Goal: Transaction & Acquisition: Purchase product/service

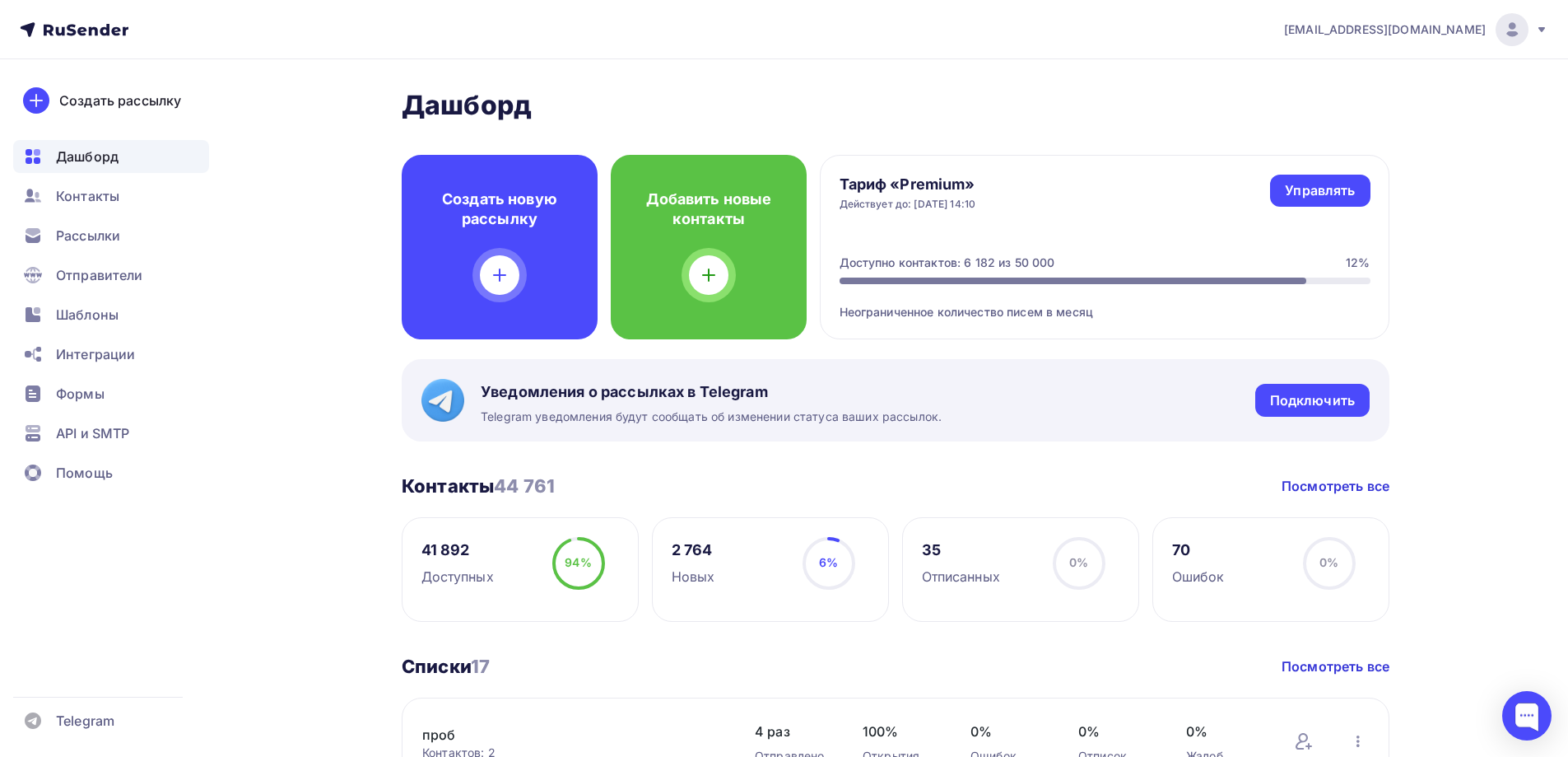
click at [1448, 25] on span "[EMAIL_ADDRESS][DOMAIN_NAME]" at bounding box center [1384, 29] width 201 height 16
click at [84, 204] on span "Контакты" at bounding box center [88, 196] width 64 height 20
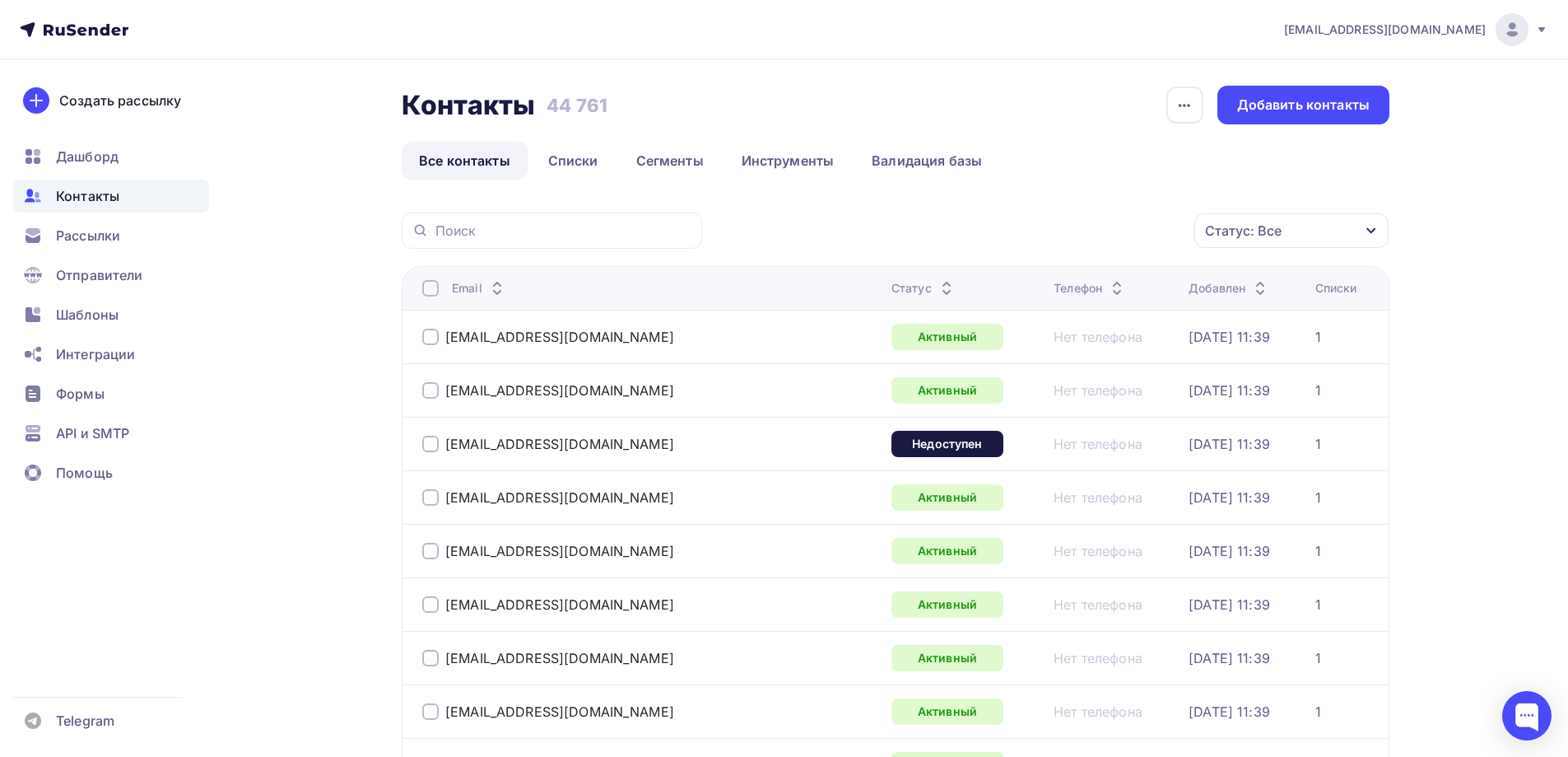
click at [1251, 219] on div "Статус: Все" at bounding box center [1292, 230] width 194 height 35
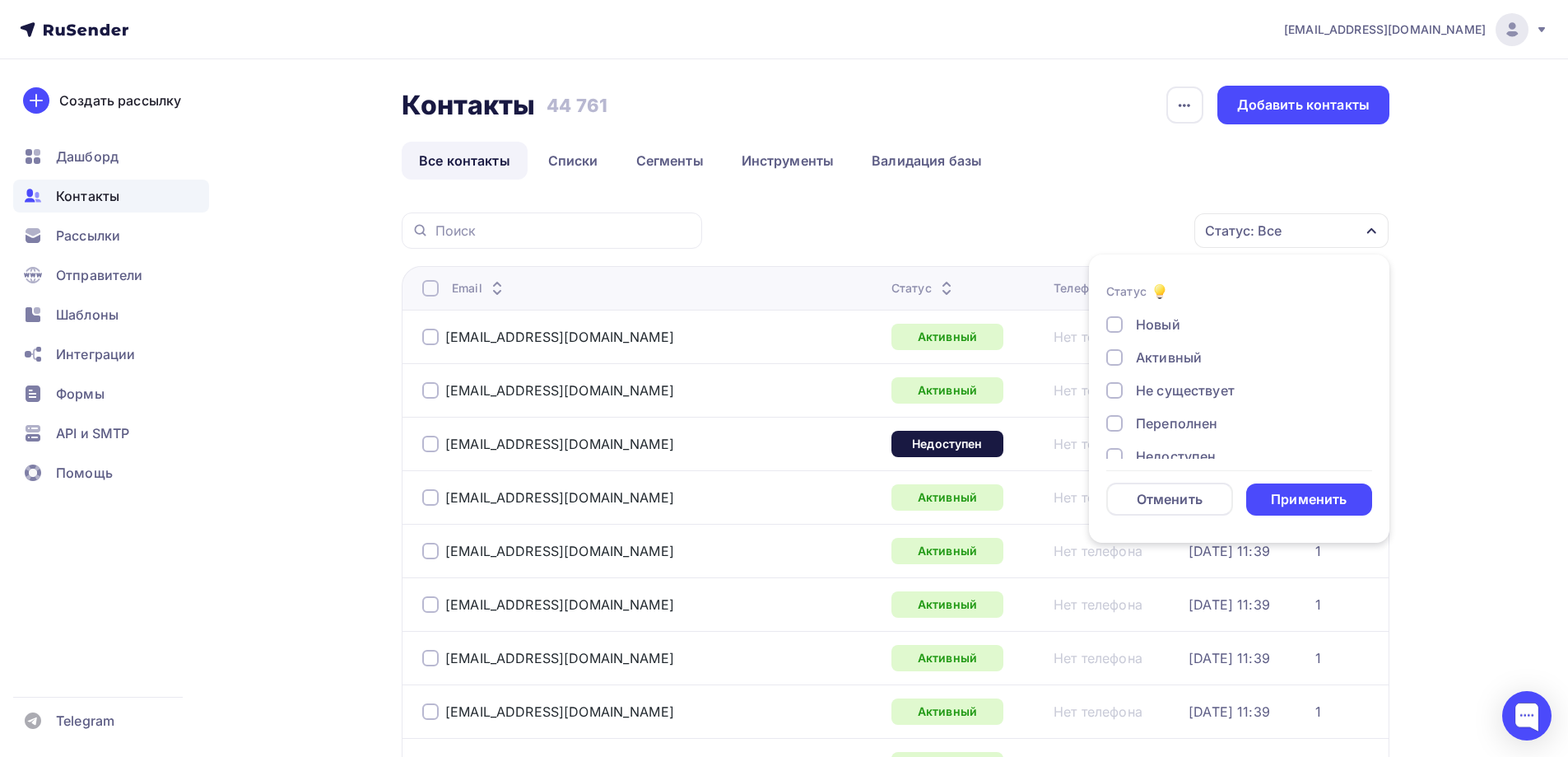
click at [1177, 395] on div "Не существует" at bounding box center [1185, 390] width 99 height 20
click at [1167, 416] on div "Переполнен" at bounding box center [1176, 423] width 82 height 20
click at [1174, 379] on div "Недоступен" at bounding box center [1175, 374] width 80 height 20
click at [1169, 405] on div "Отписан" at bounding box center [1164, 406] width 57 height 20
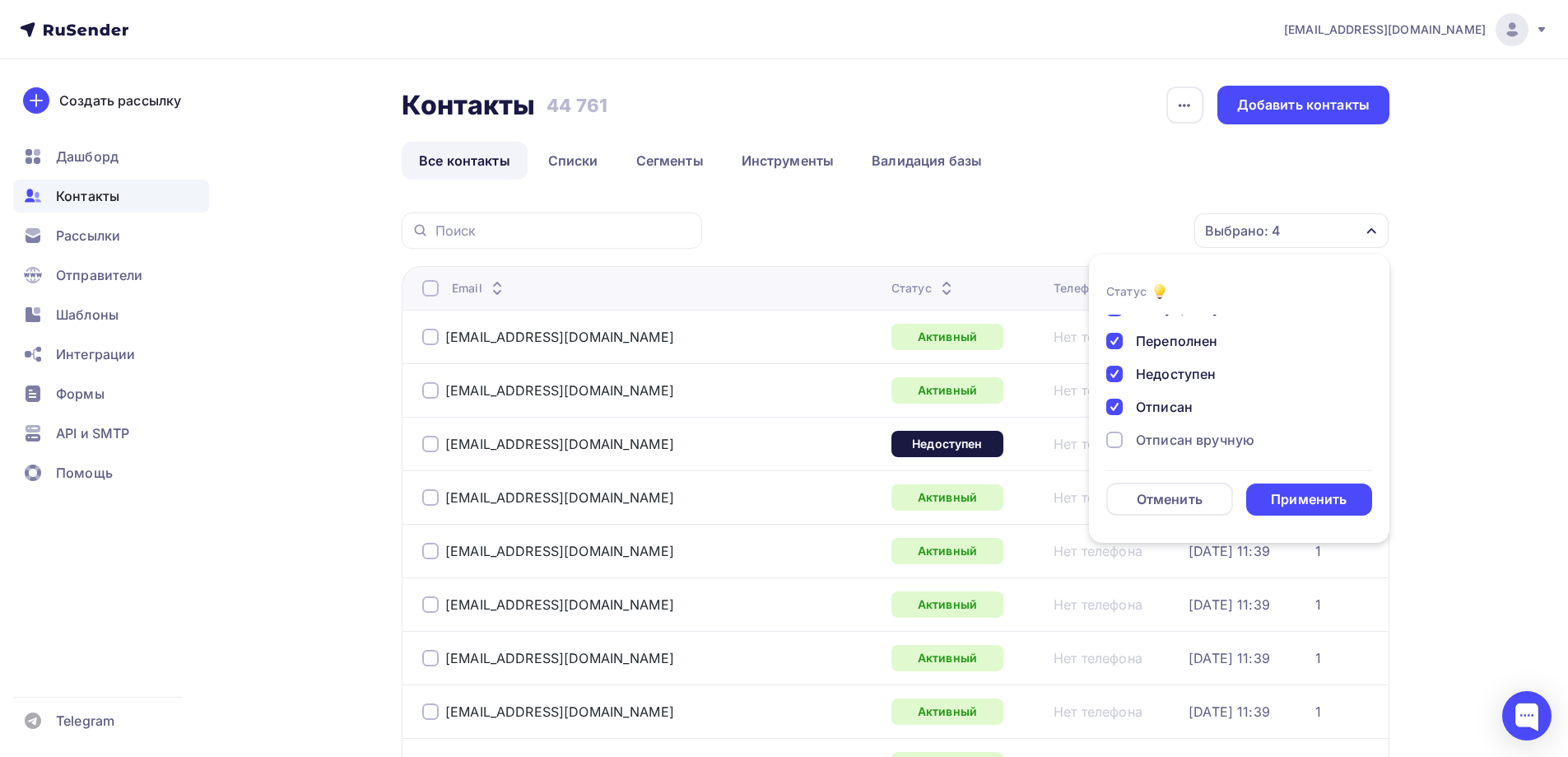
click at [1169, 428] on div "Новый Активный Не существует Переполнен Недоступен Отписан Отписан вручную Жало…" at bounding box center [1239, 357] width 266 height 250
click at [1174, 433] on div "Отписан вручную" at bounding box center [1195, 439] width 118 height 20
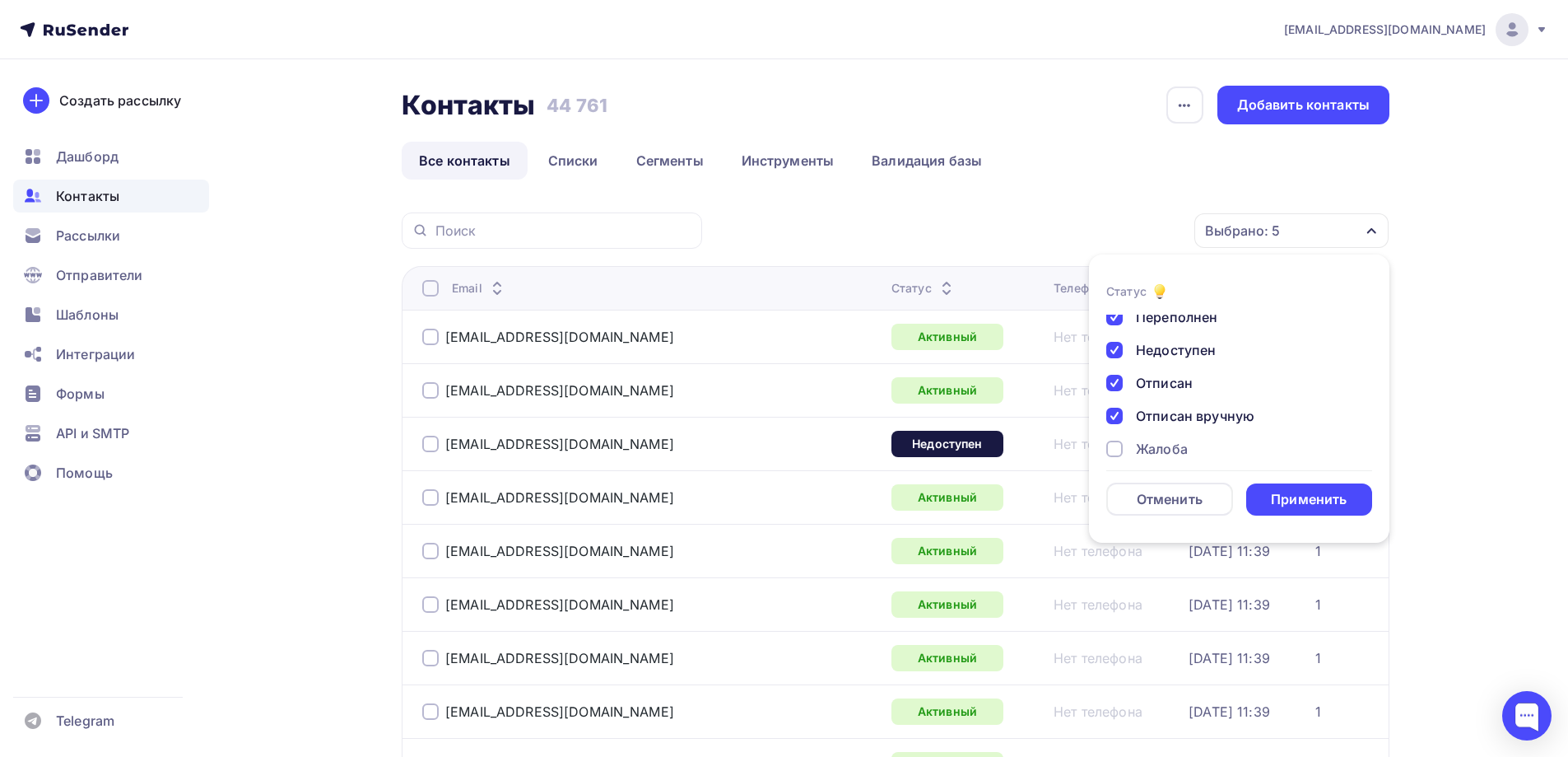
scroll to position [119, 0]
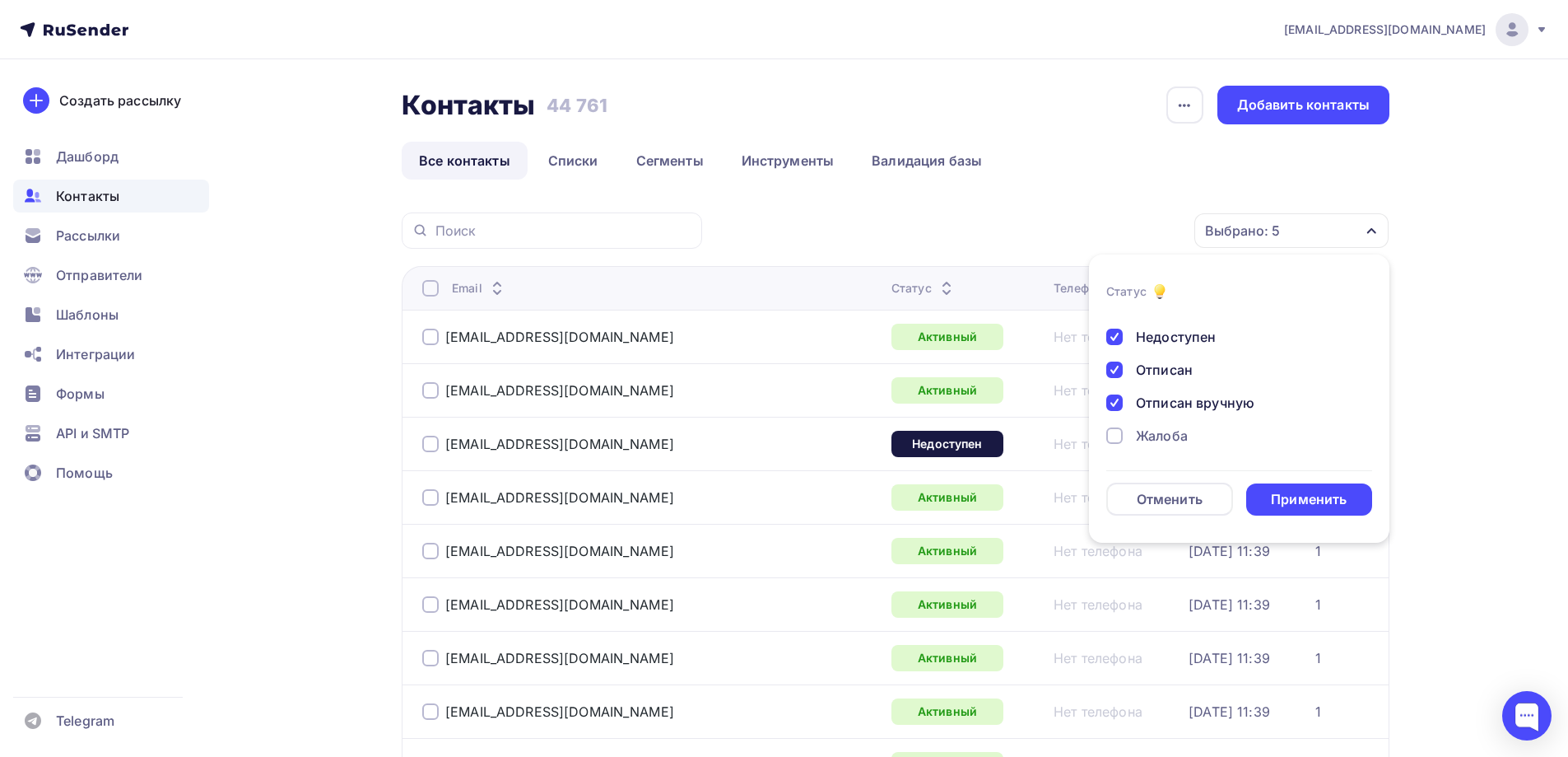
click at [1170, 432] on div "Жалоба" at bounding box center [1162, 435] width 52 height 20
click at [1324, 496] on div "Применить" at bounding box center [1308, 500] width 76 height 19
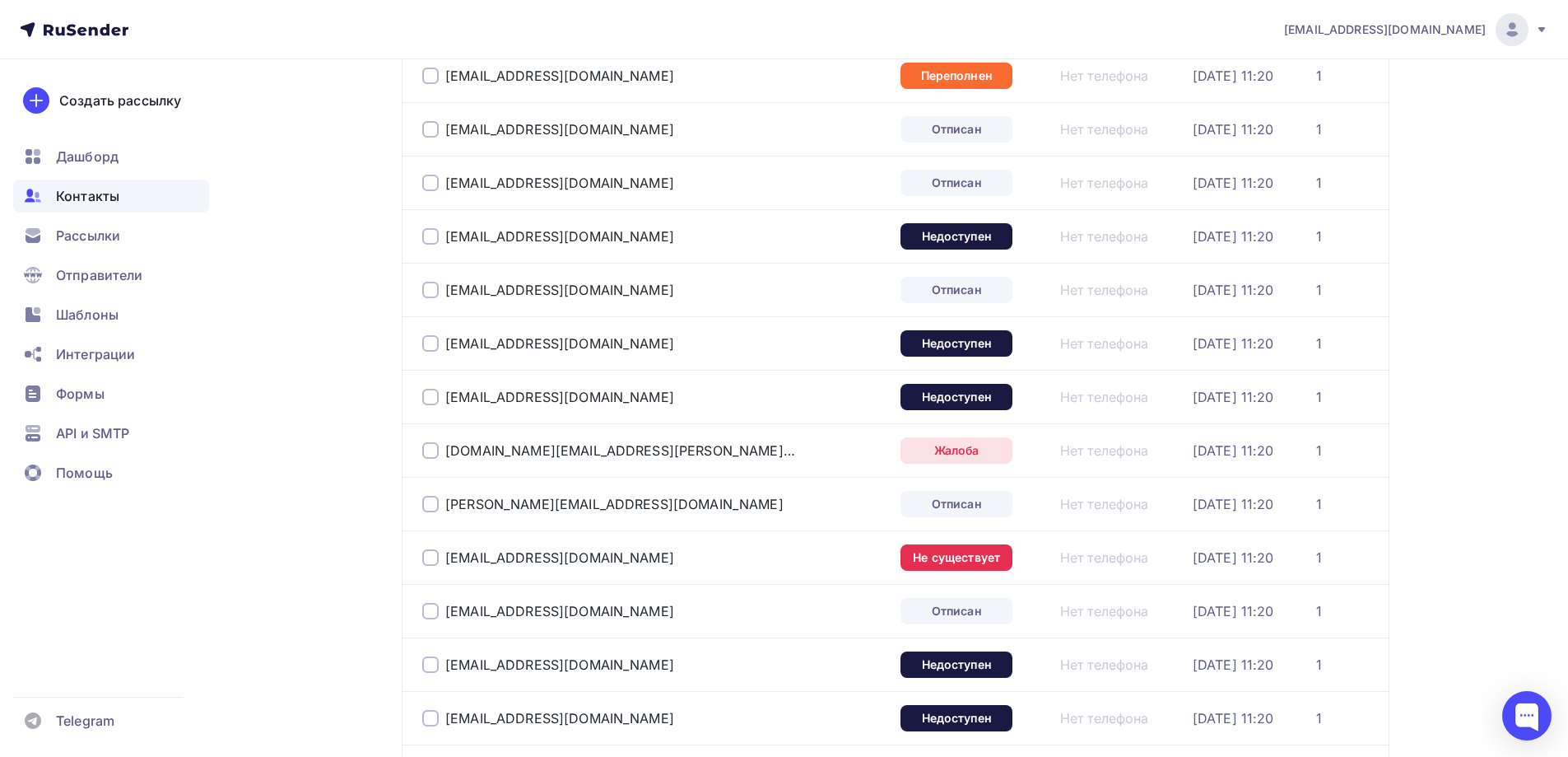
scroll to position [2398, 0]
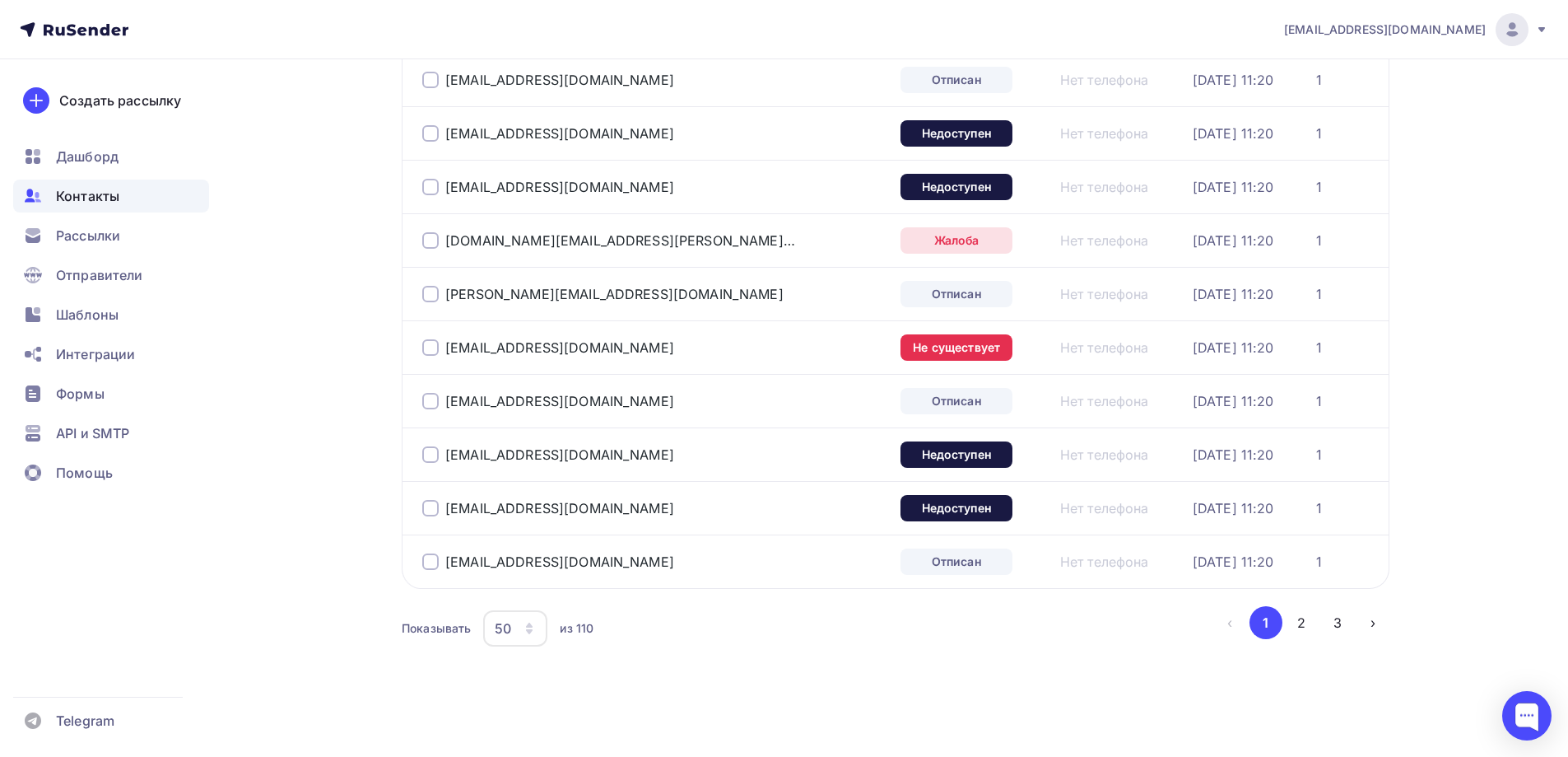
click at [500, 632] on div "50" at bounding box center [502, 628] width 16 height 20
click at [519, 580] on div "100" at bounding box center [581, 577] width 158 height 20
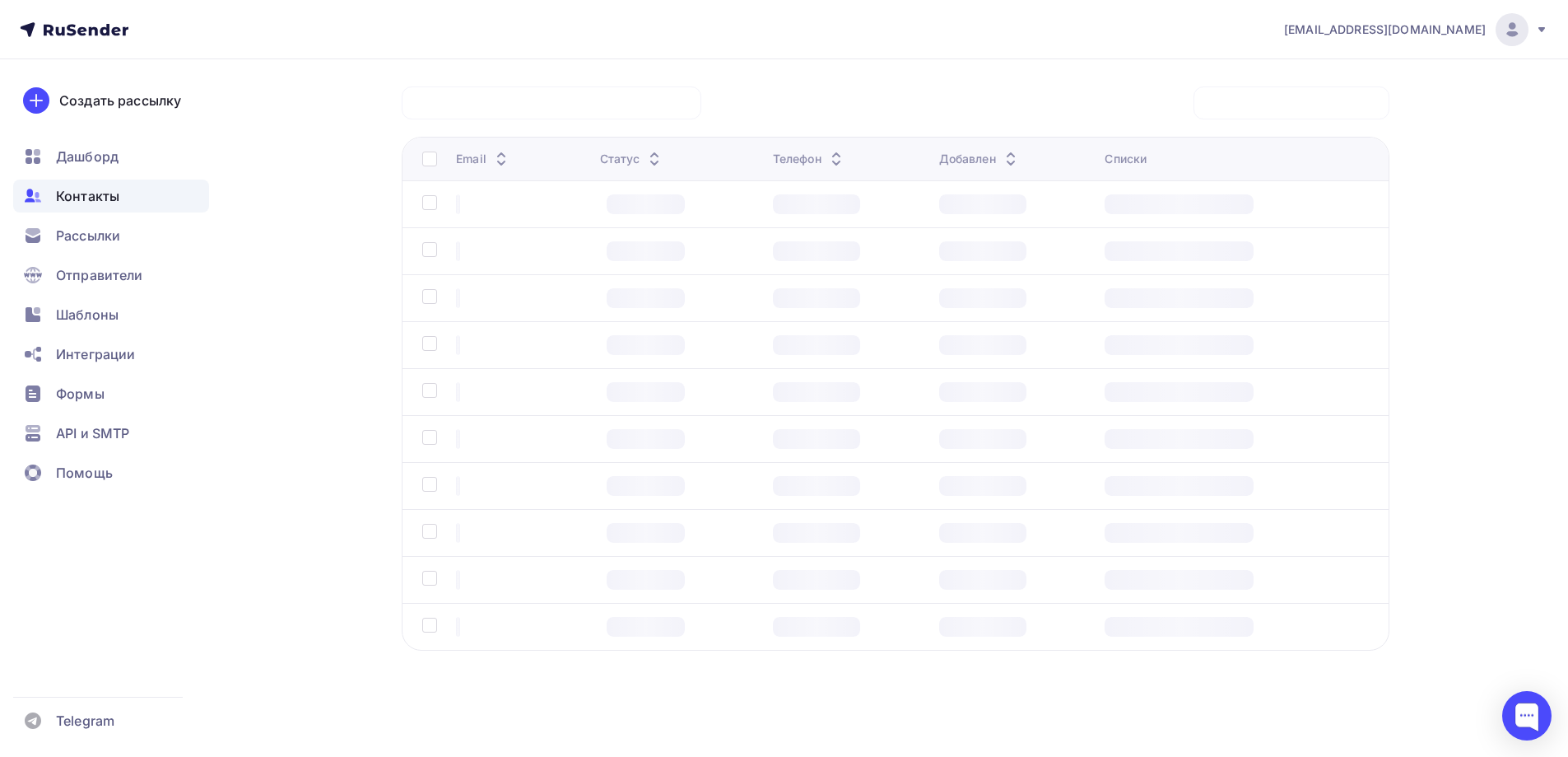
scroll to position [126, 0]
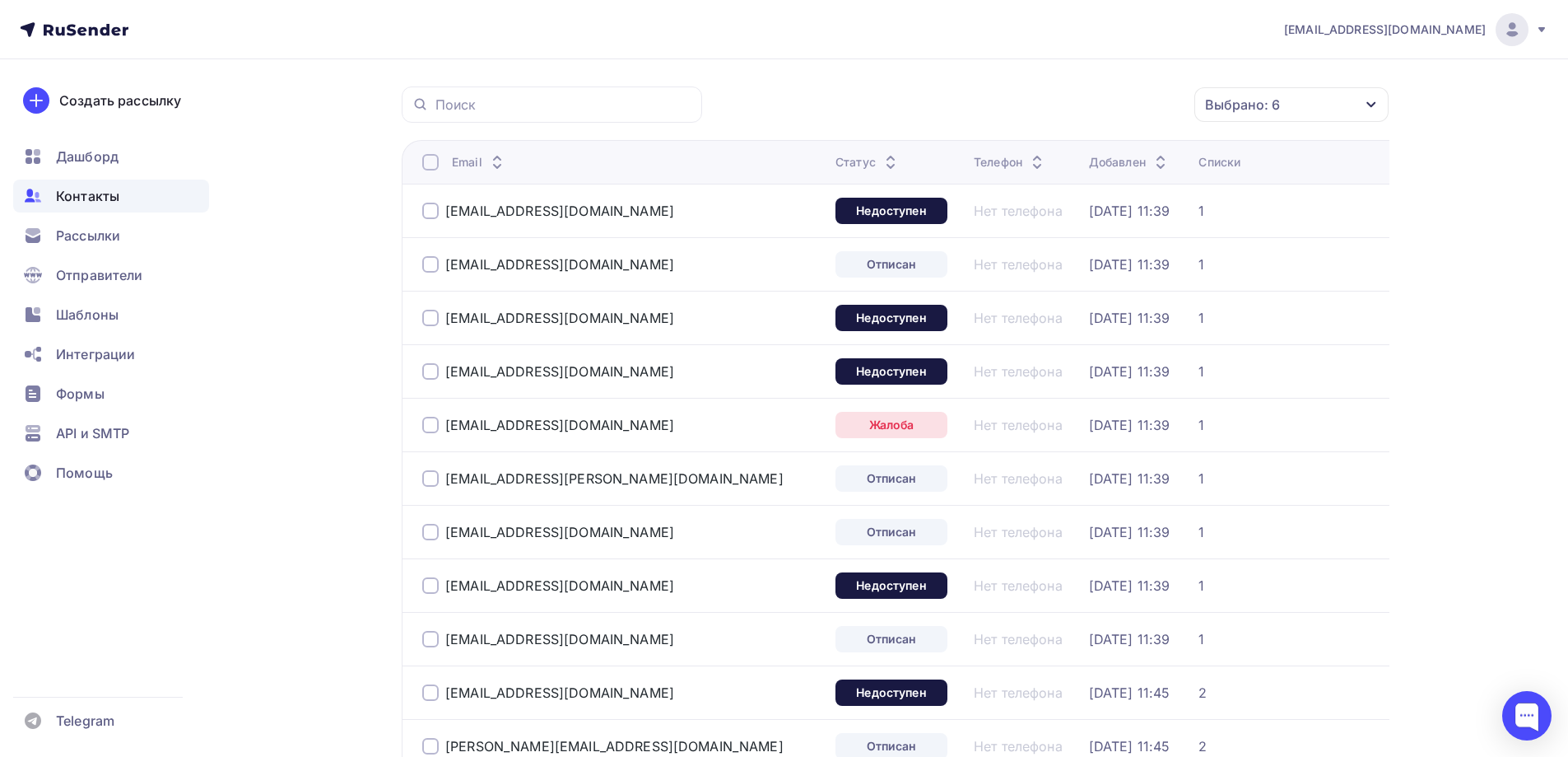
click at [430, 165] on div at bounding box center [430, 162] width 16 height 16
click at [1041, 89] on div "Действие" at bounding box center [1071, 104] width 218 height 32
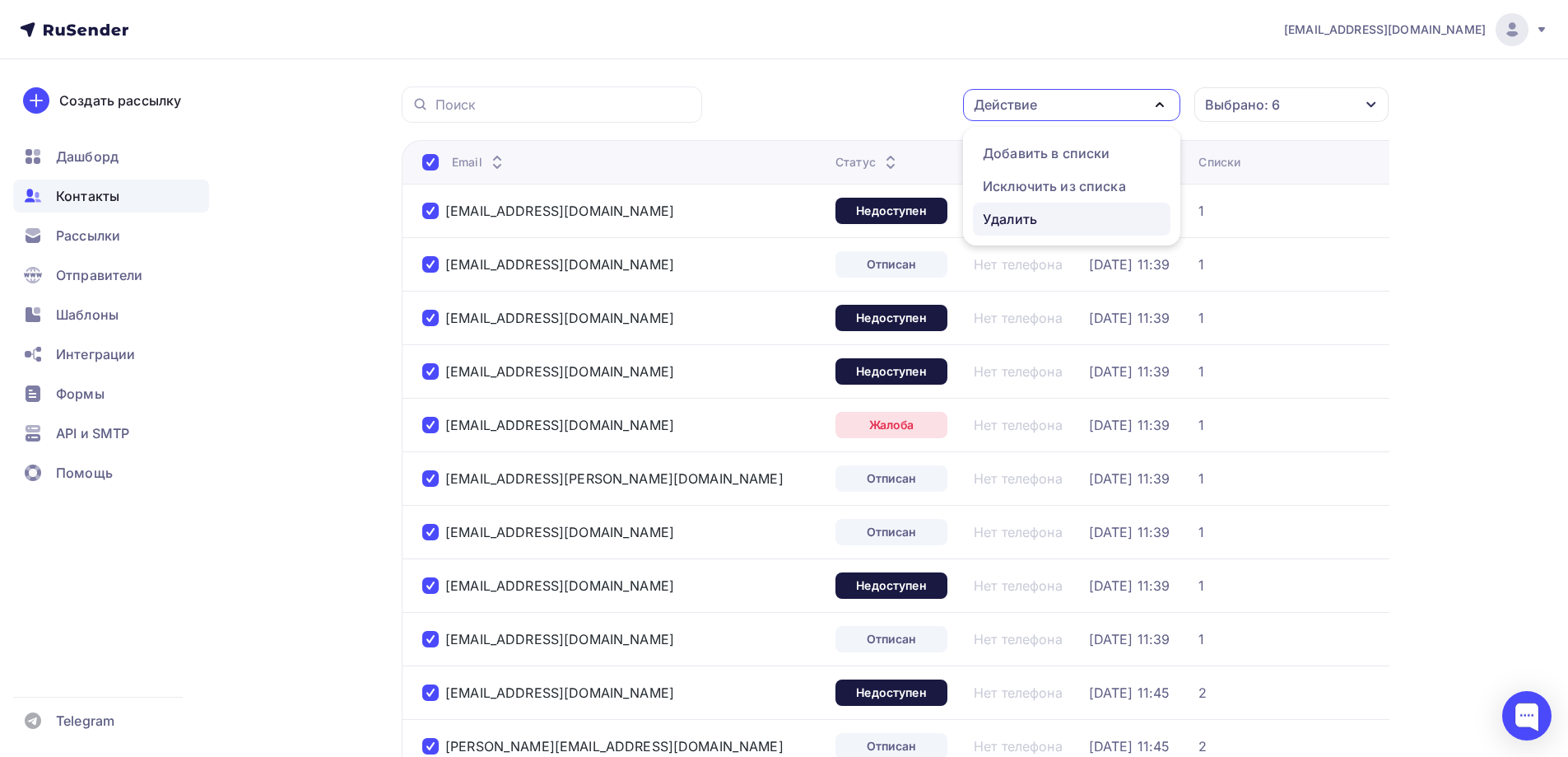
click at [1041, 214] on div "Удалить" at bounding box center [1071, 219] width 178 height 20
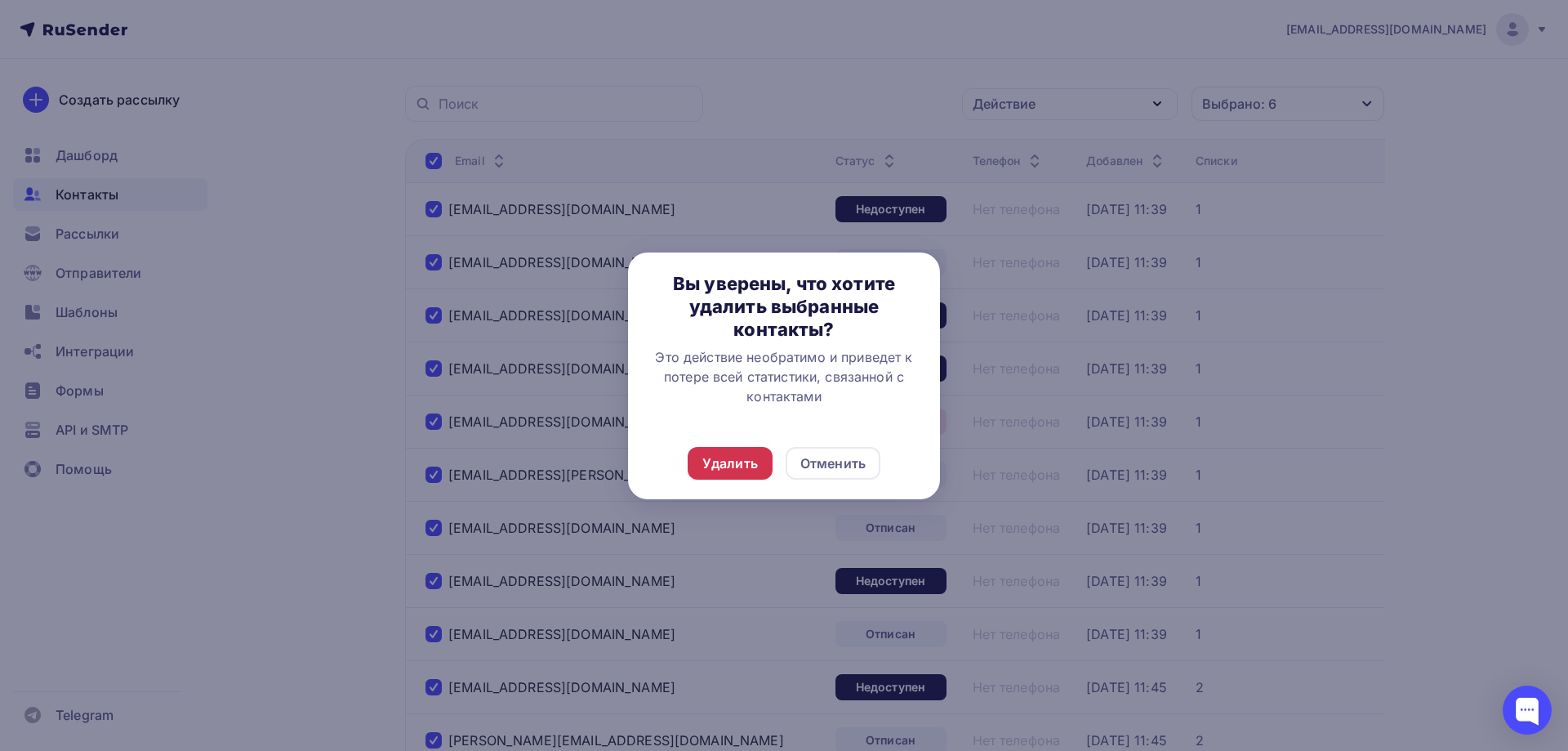
click at [735, 460] on div "Удалить" at bounding box center [730, 462] width 55 height 20
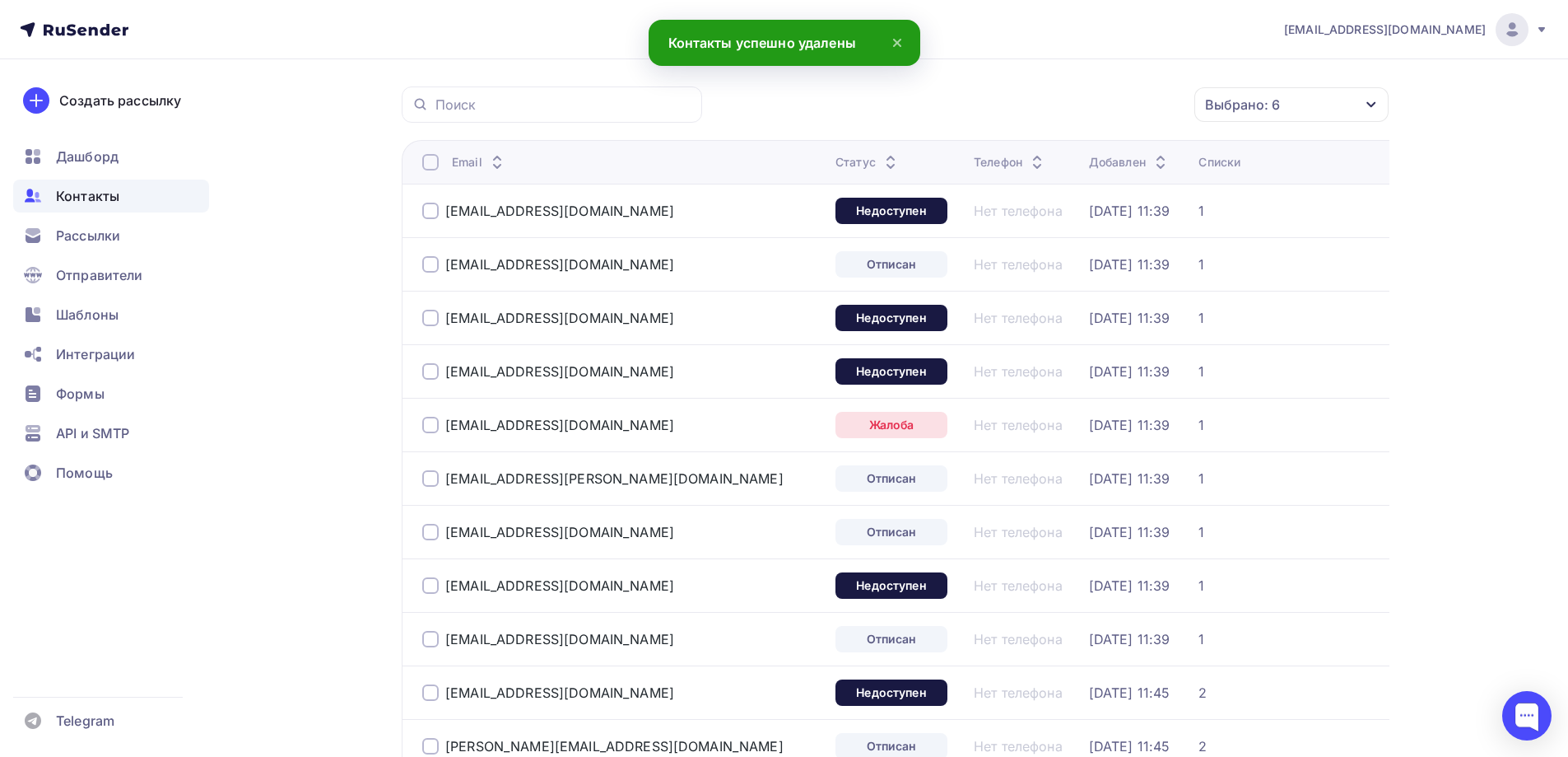
click at [432, 162] on div at bounding box center [430, 162] width 16 height 16
click at [1086, 100] on div "Действие" at bounding box center [1071, 104] width 218 height 32
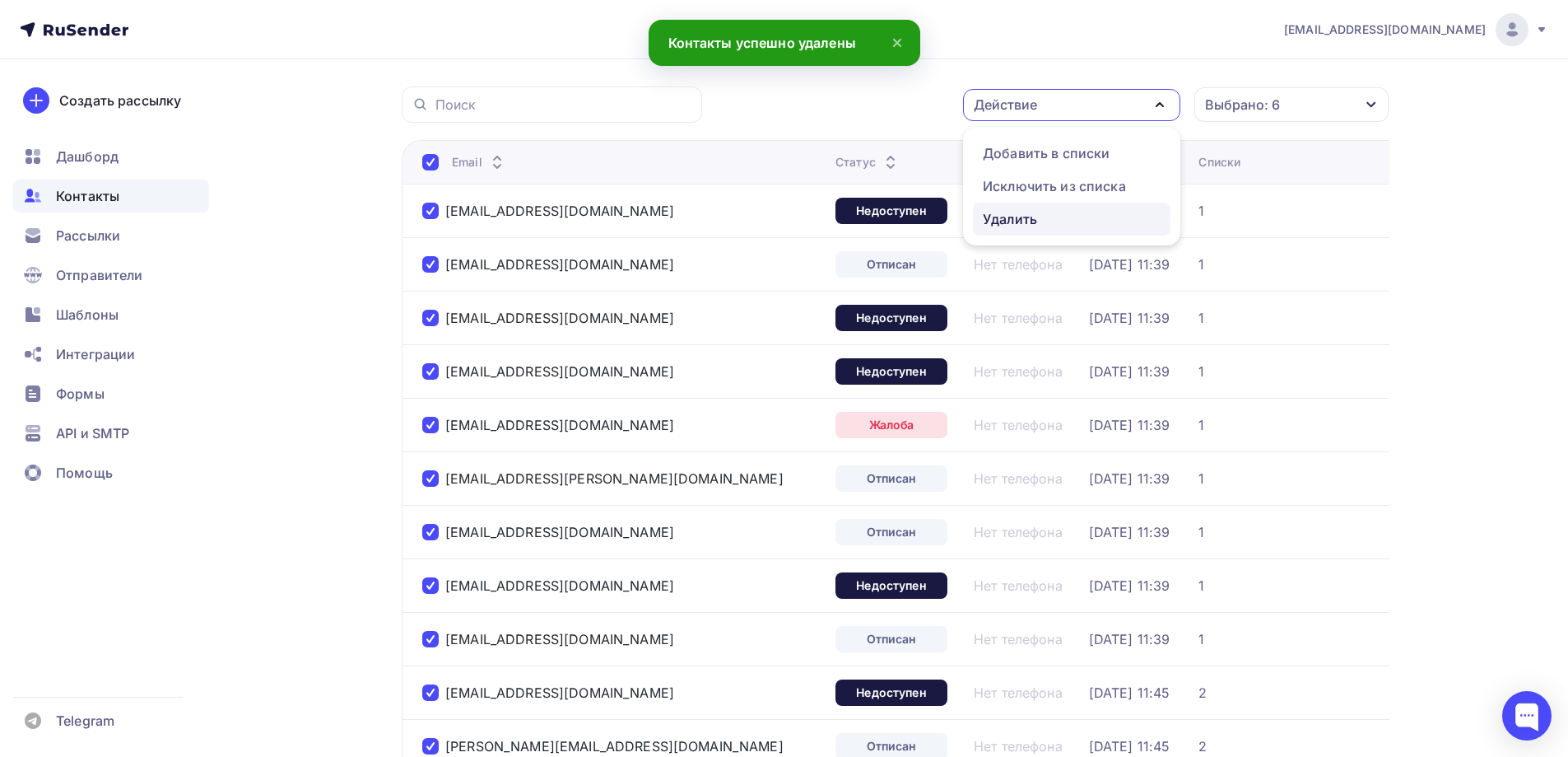
click at [1042, 224] on div "Удалить" at bounding box center [1071, 219] width 178 height 20
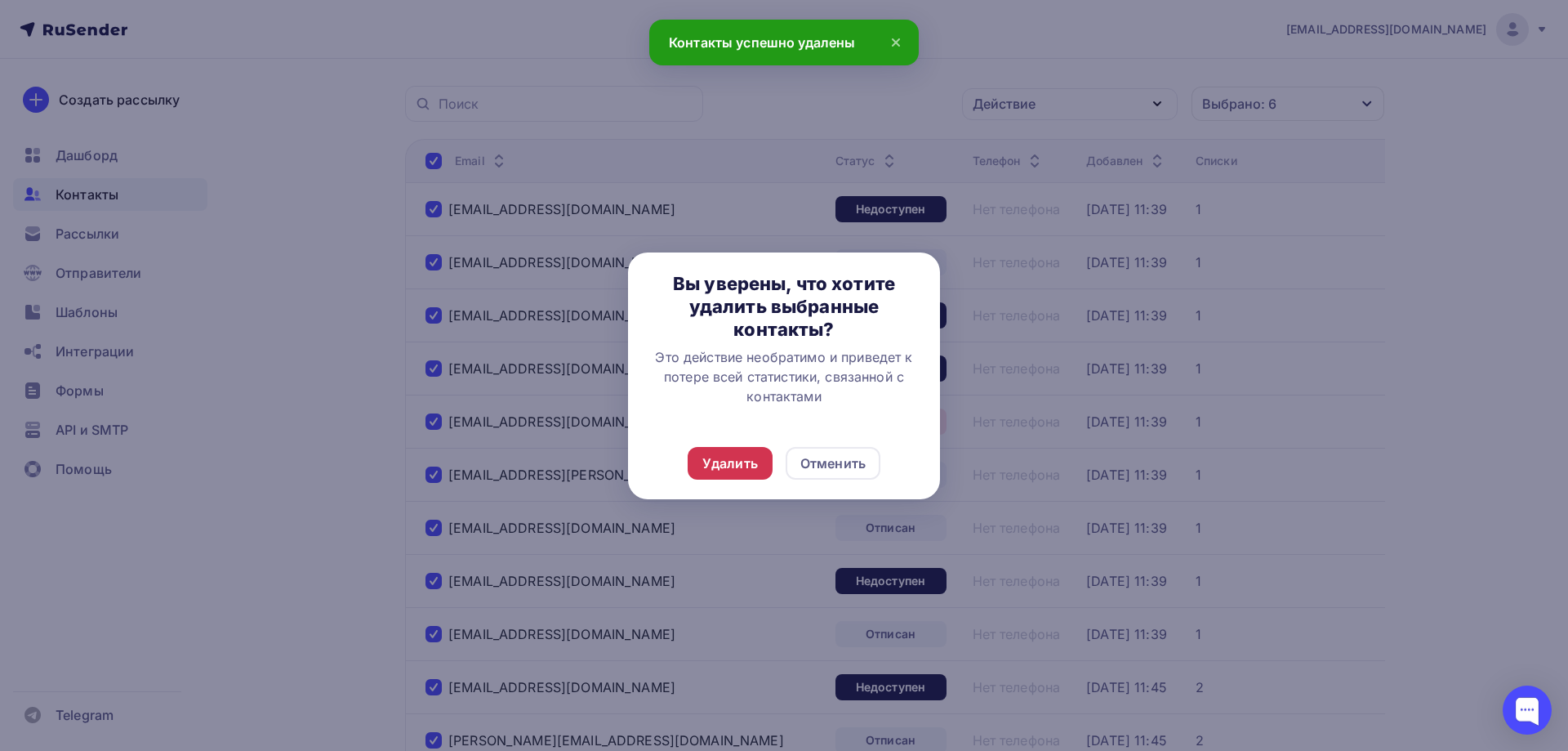
click at [711, 465] on div "Удалить" at bounding box center [730, 462] width 55 height 20
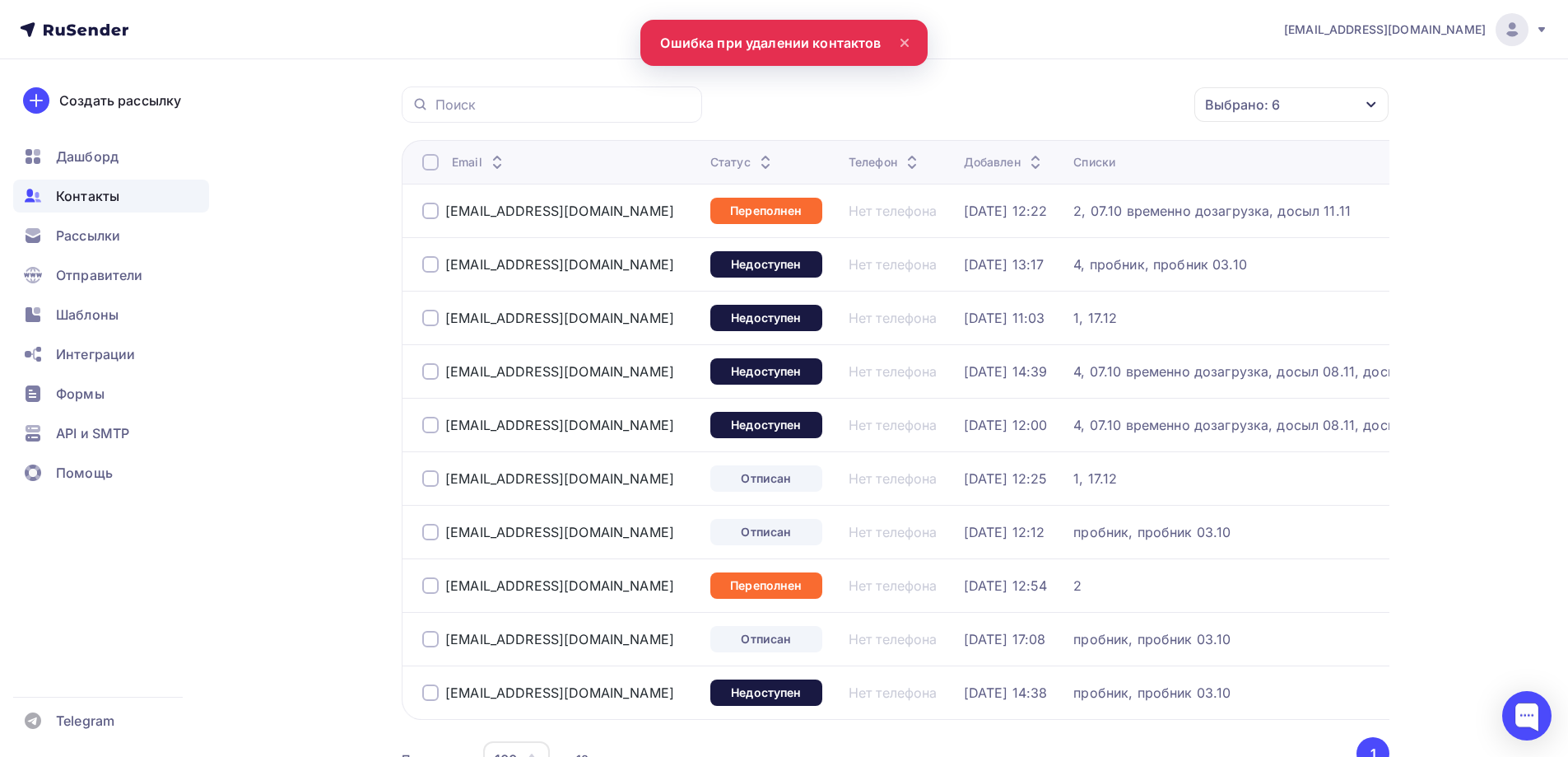
click at [424, 162] on div at bounding box center [430, 162] width 16 height 16
click at [1072, 113] on div "Действие" at bounding box center [1071, 104] width 218 height 32
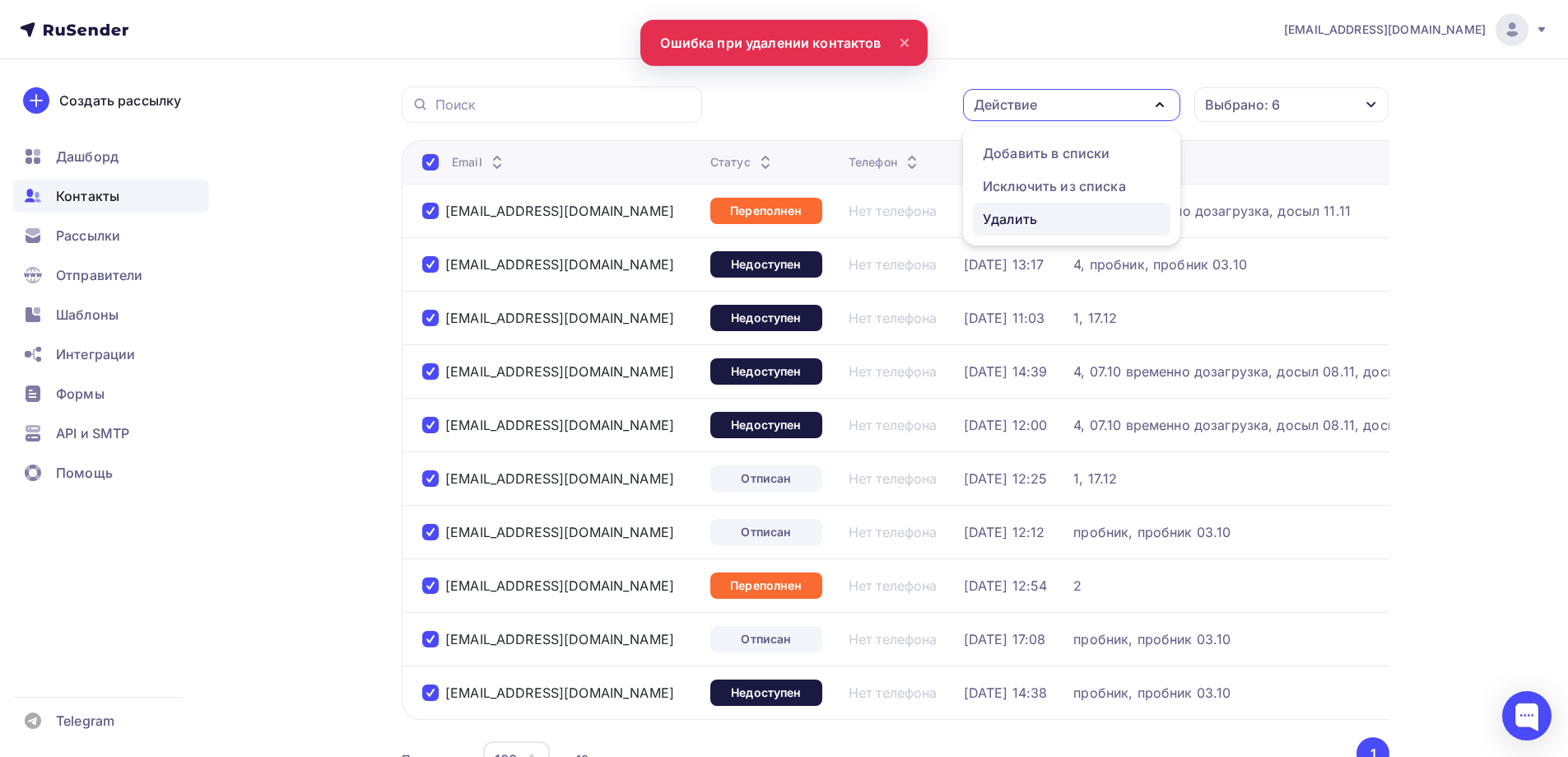
click at [1046, 213] on div "Удалить" at bounding box center [1071, 219] width 178 height 20
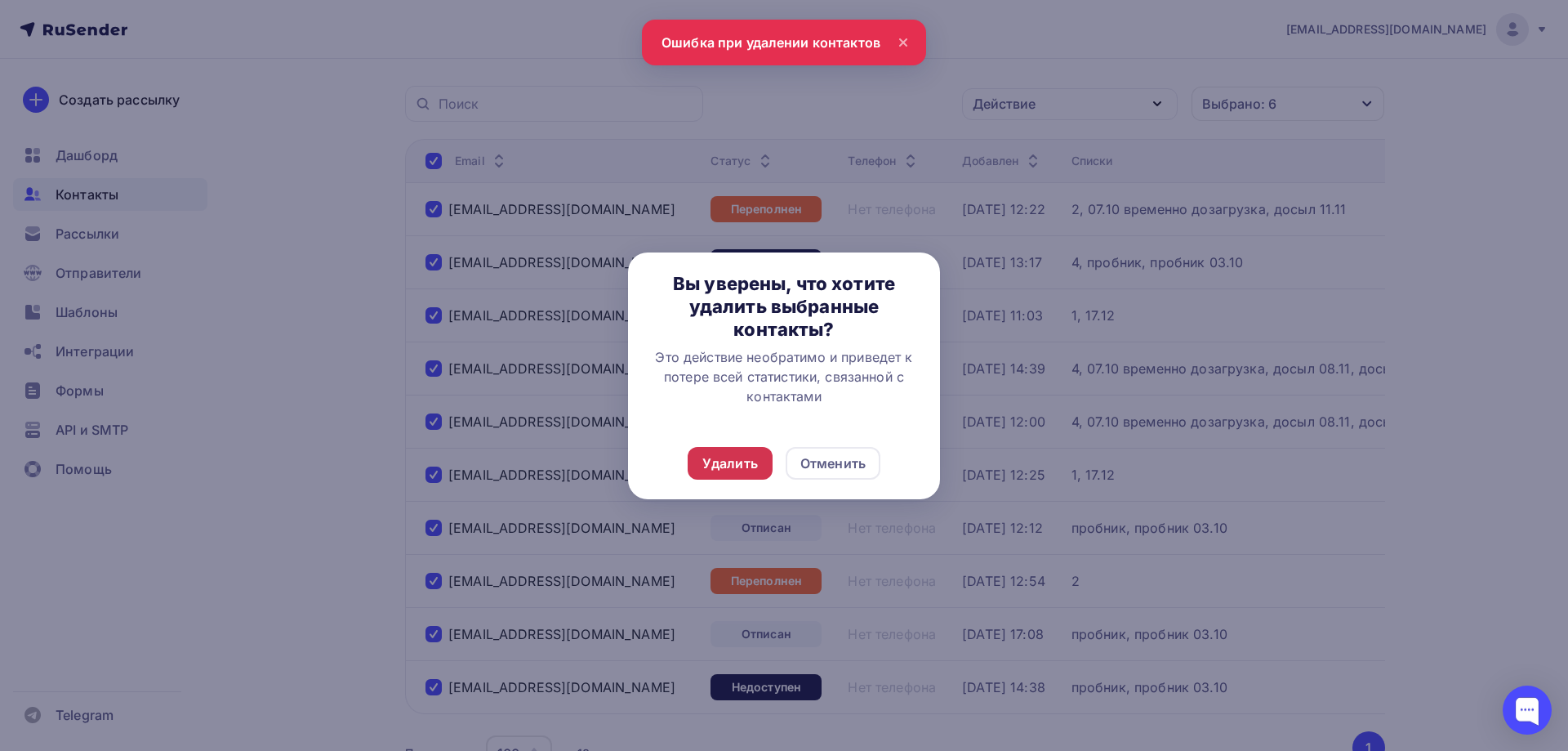
click at [712, 456] on div "Удалить" at bounding box center [730, 462] width 55 height 20
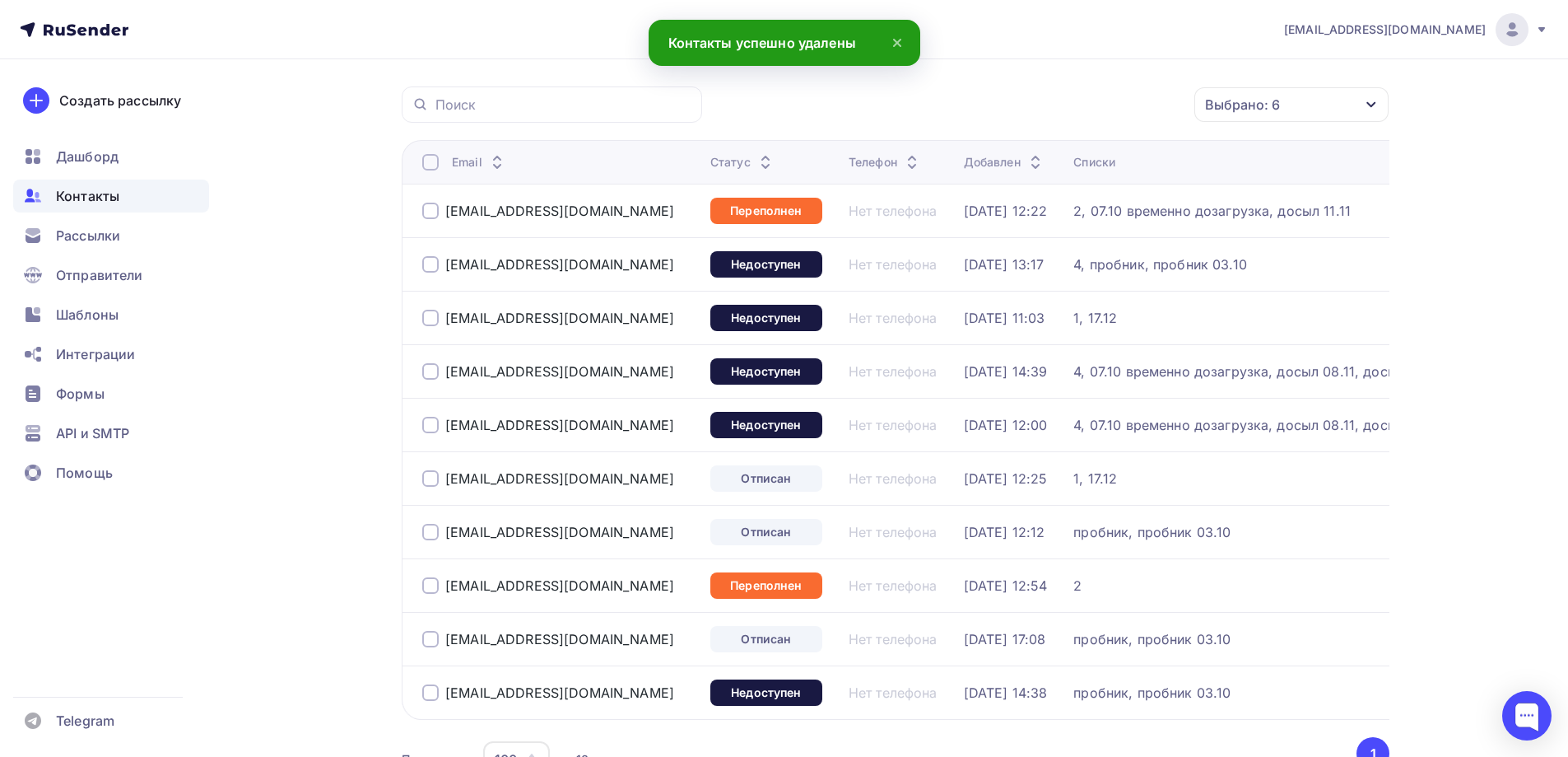
click at [437, 162] on div at bounding box center [430, 162] width 16 height 16
click at [1060, 105] on div "Действие" at bounding box center [1071, 104] width 218 height 32
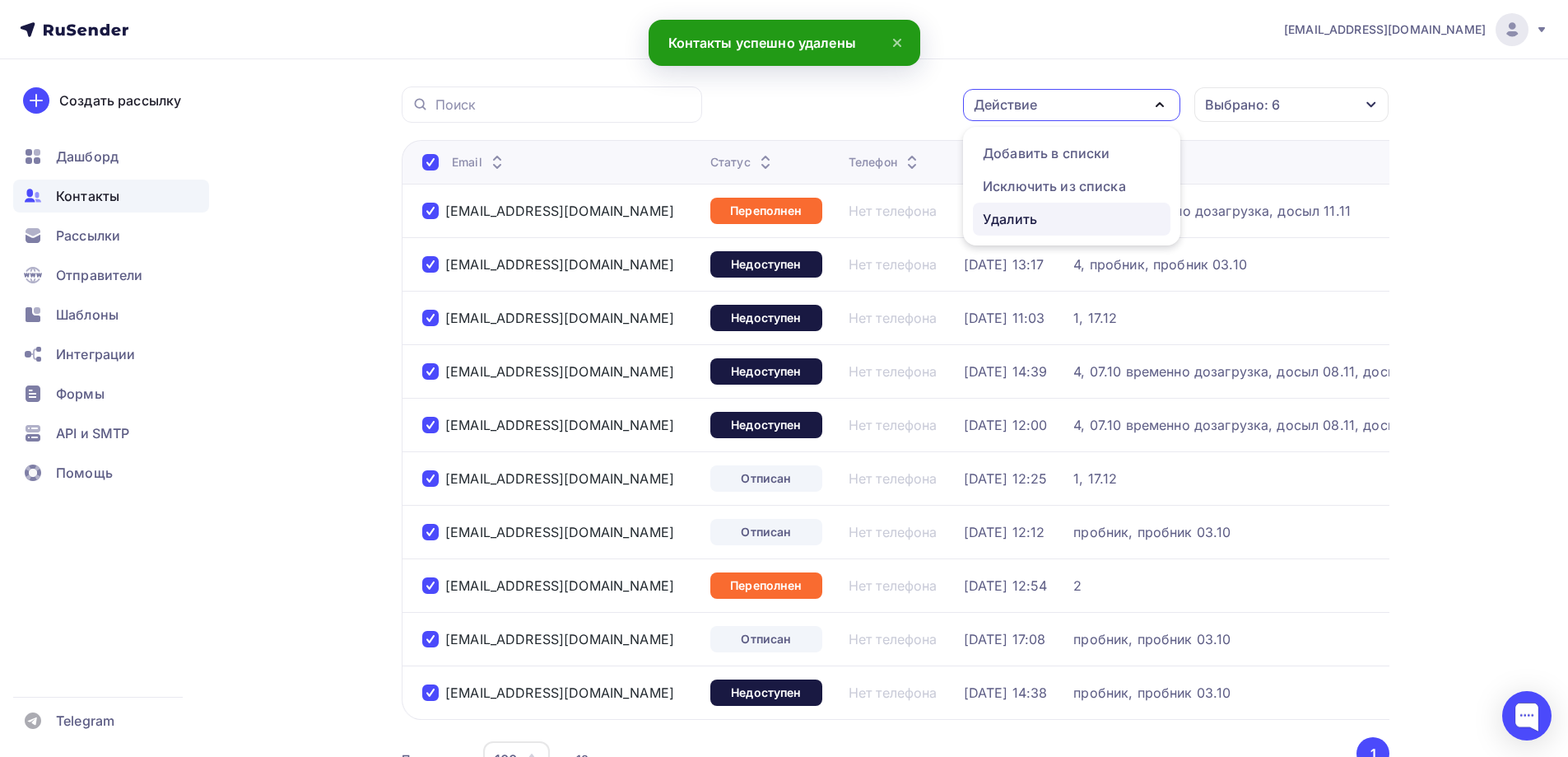
click at [1053, 227] on div "Удалить" at bounding box center [1071, 219] width 178 height 20
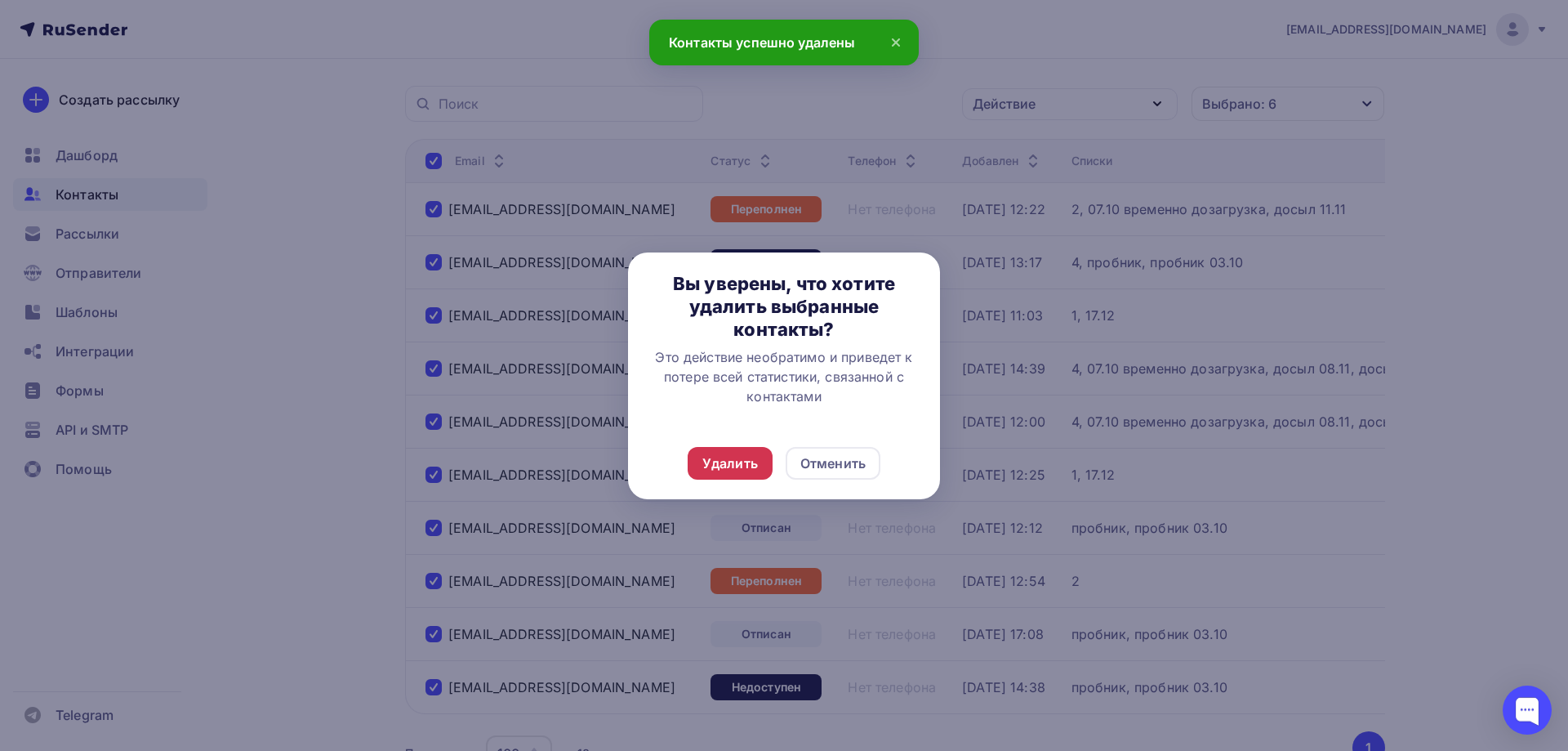
click at [738, 453] on div "Удалить" at bounding box center [730, 463] width 85 height 32
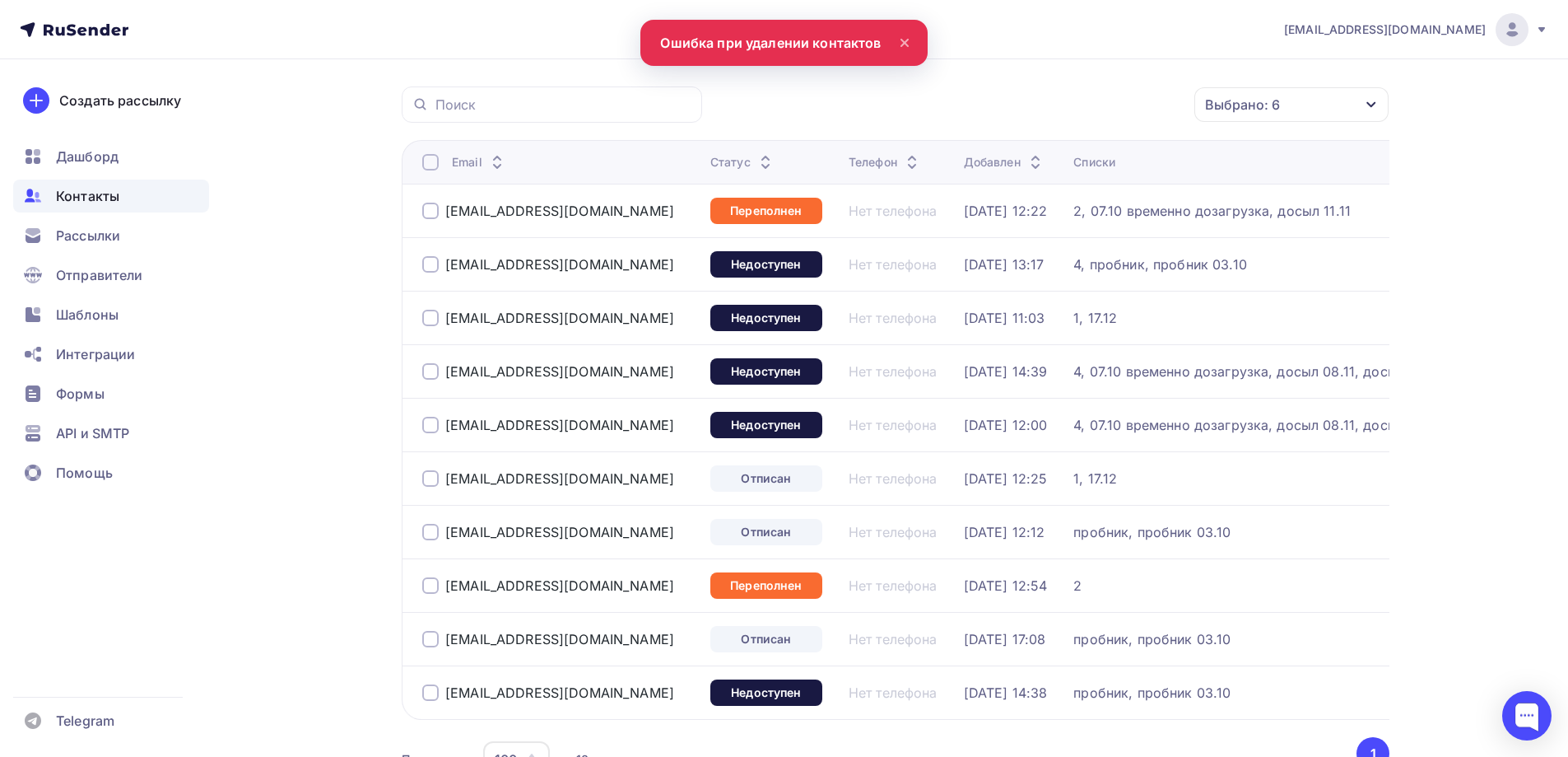
click at [435, 166] on div at bounding box center [430, 162] width 16 height 16
click at [1142, 100] on div "Действие" at bounding box center [1071, 104] width 218 height 32
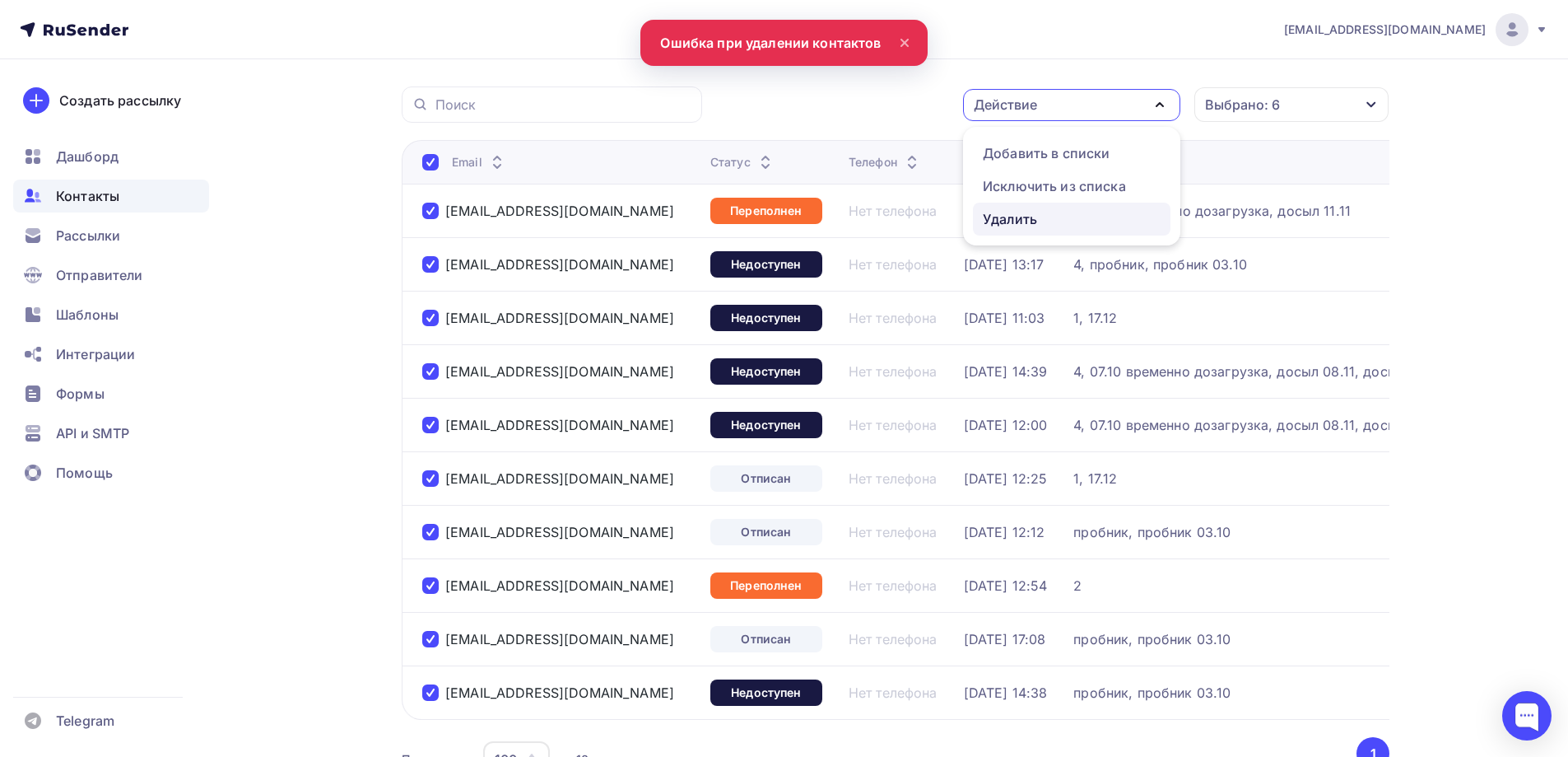
click at [1050, 222] on div "Удалить" at bounding box center [1071, 219] width 178 height 20
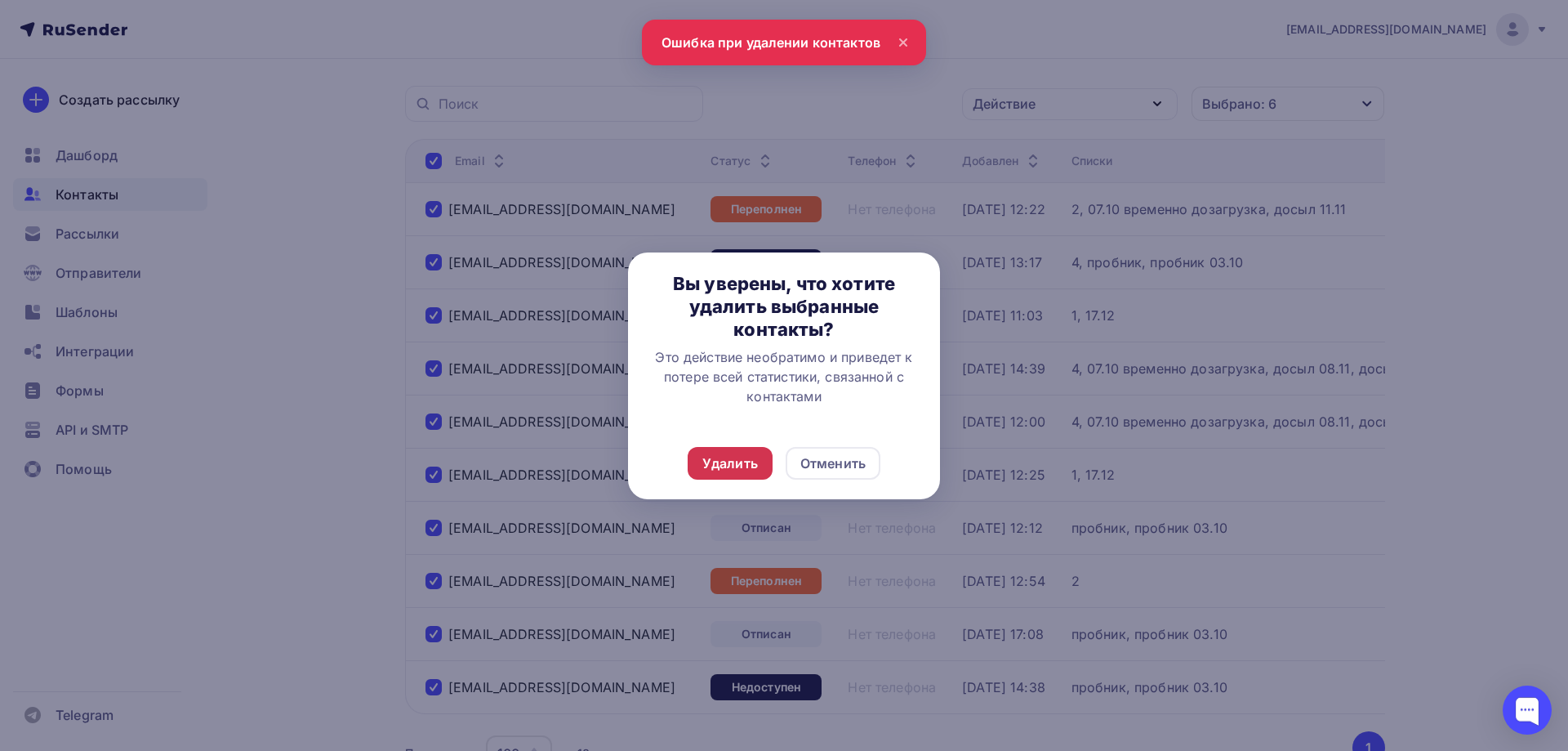
click at [718, 460] on div "Удалить" at bounding box center [730, 462] width 55 height 20
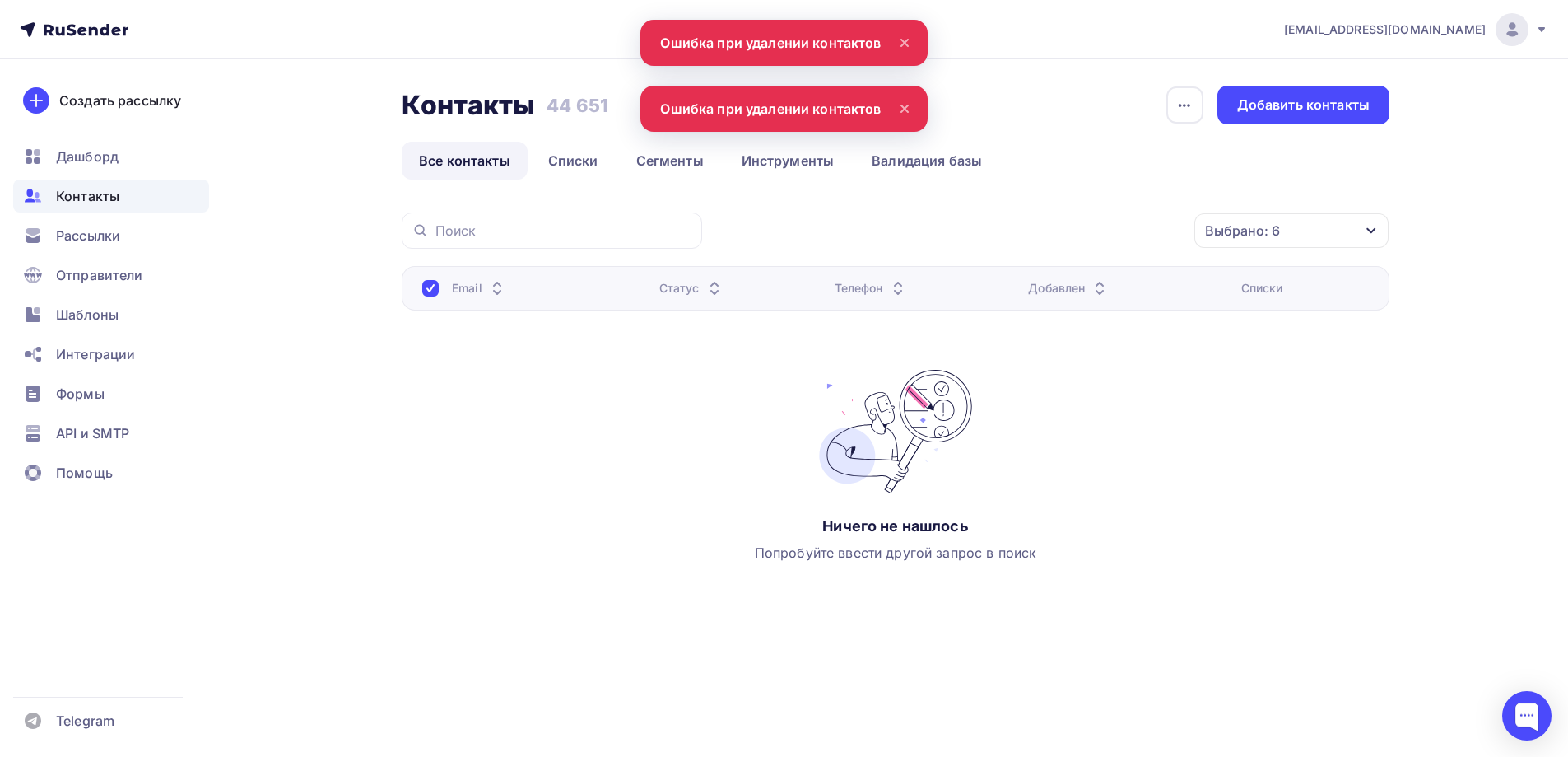
scroll to position [0, 0]
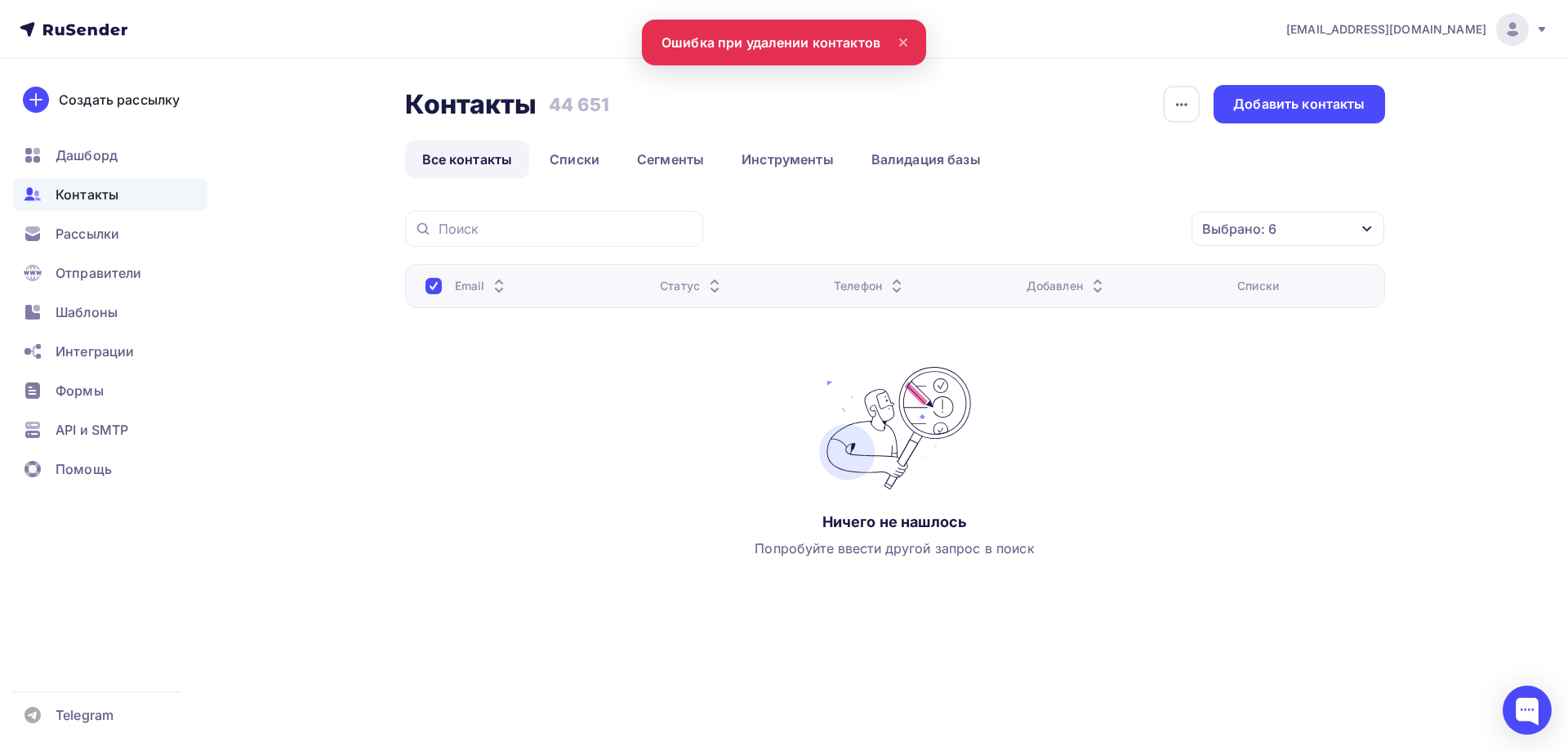
click at [439, 148] on link "Все контакты" at bounding box center [467, 159] width 125 height 37
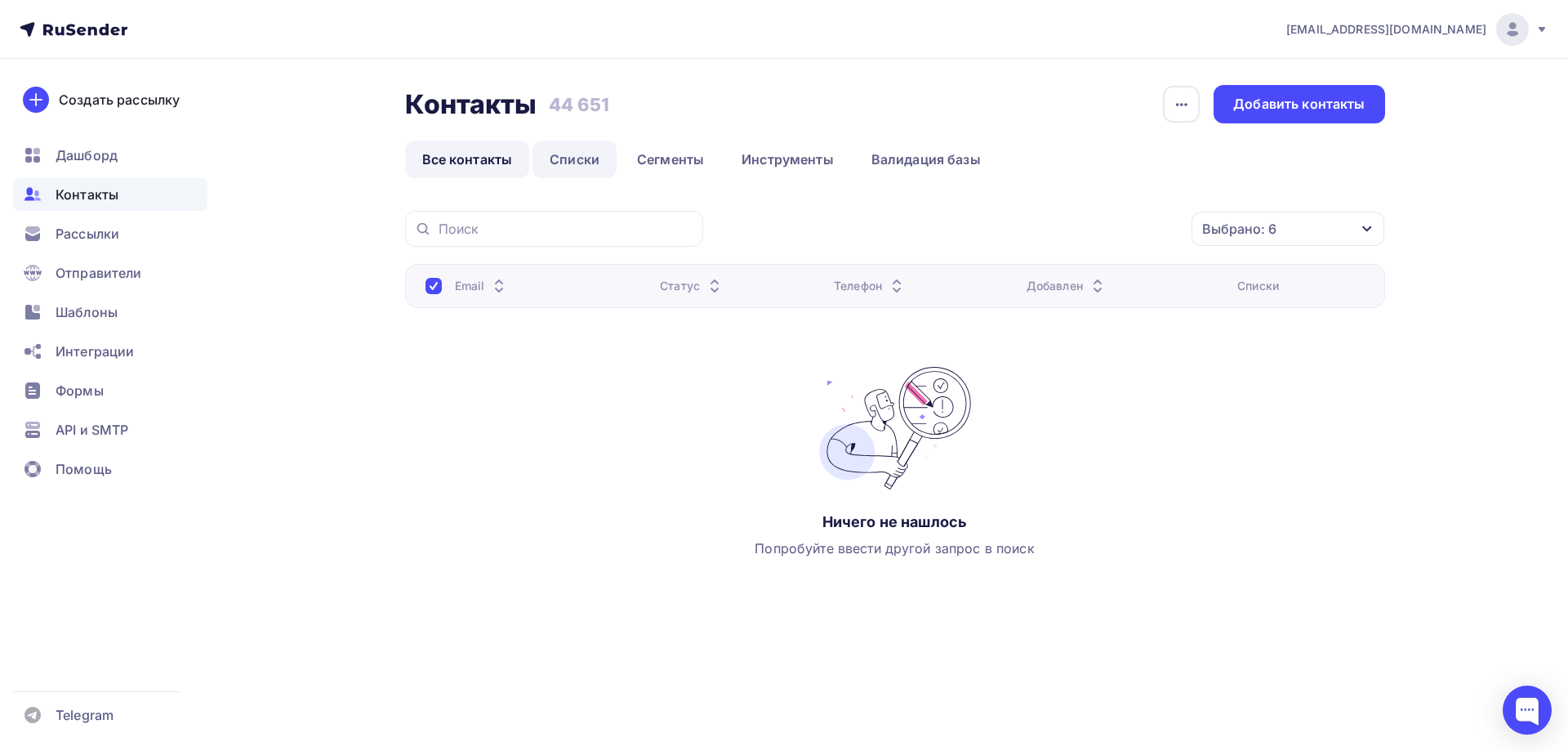
click at [603, 165] on link "Списки" at bounding box center [574, 159] width 84 height 37
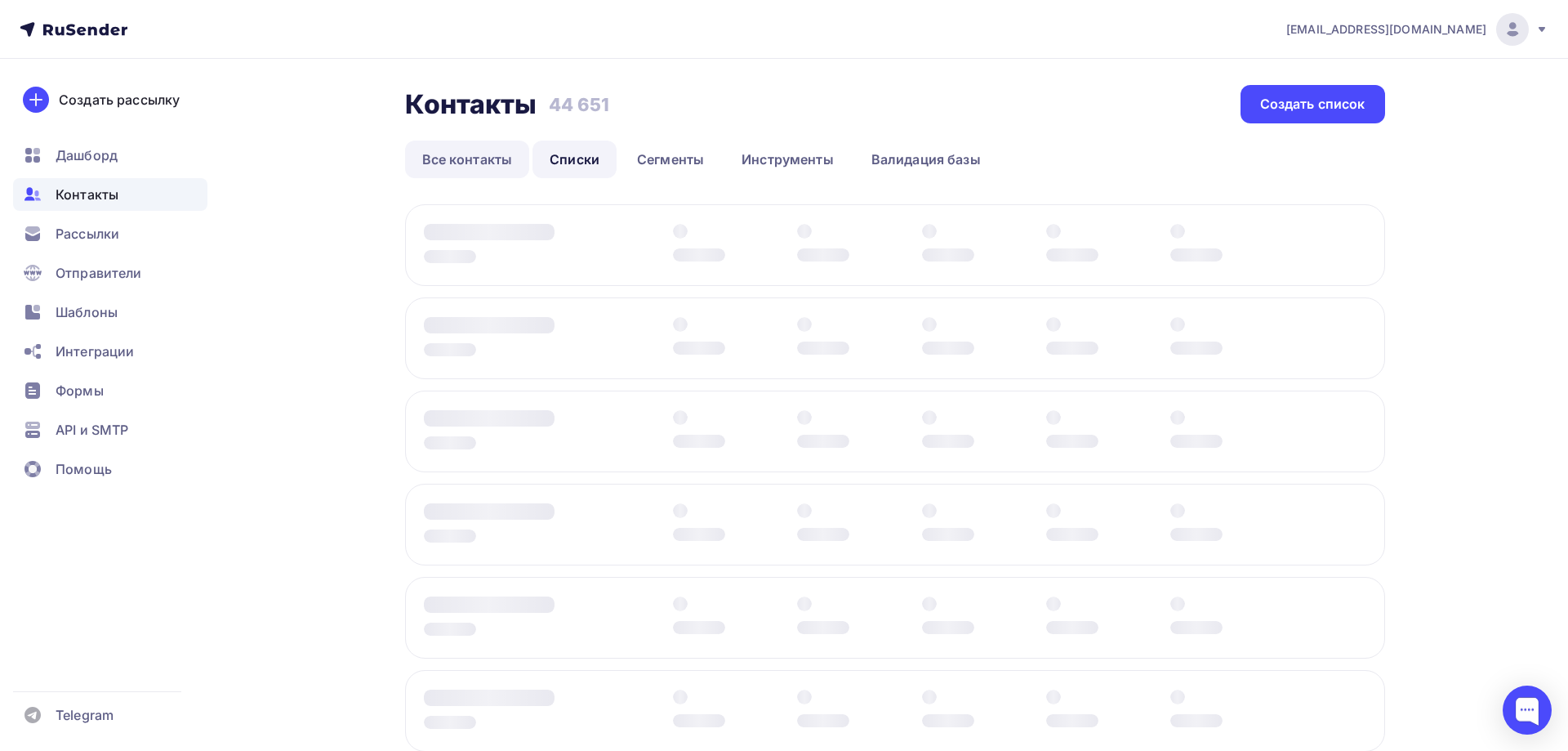
click at [482, 154] on link "Все контакты" at bounding box center [467, 159] width 125 height 37
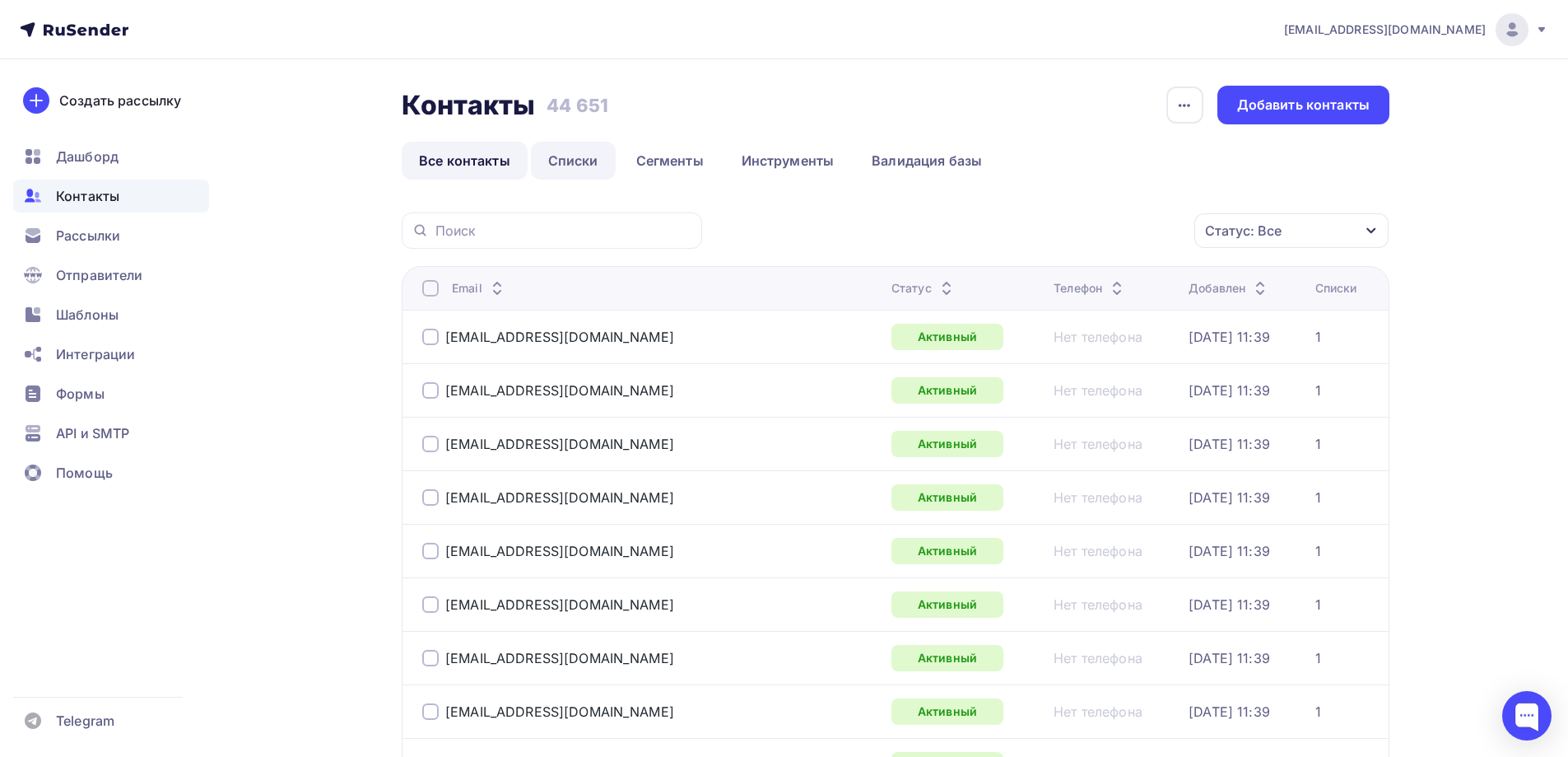
click at [590, 155] on link "Списки" at bounding box center [573, 160] width 85 height 38
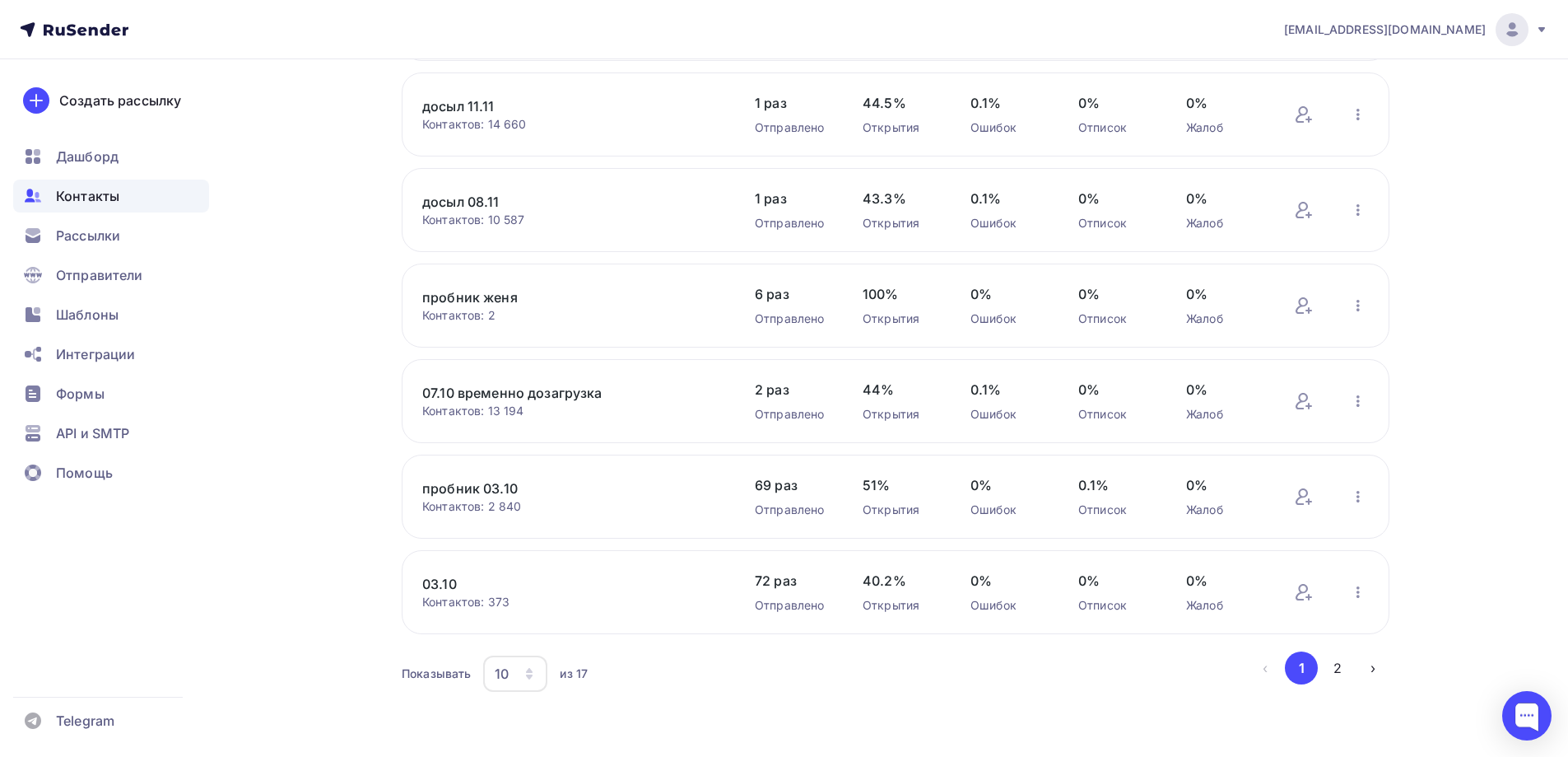
scroll to position [520, 0]
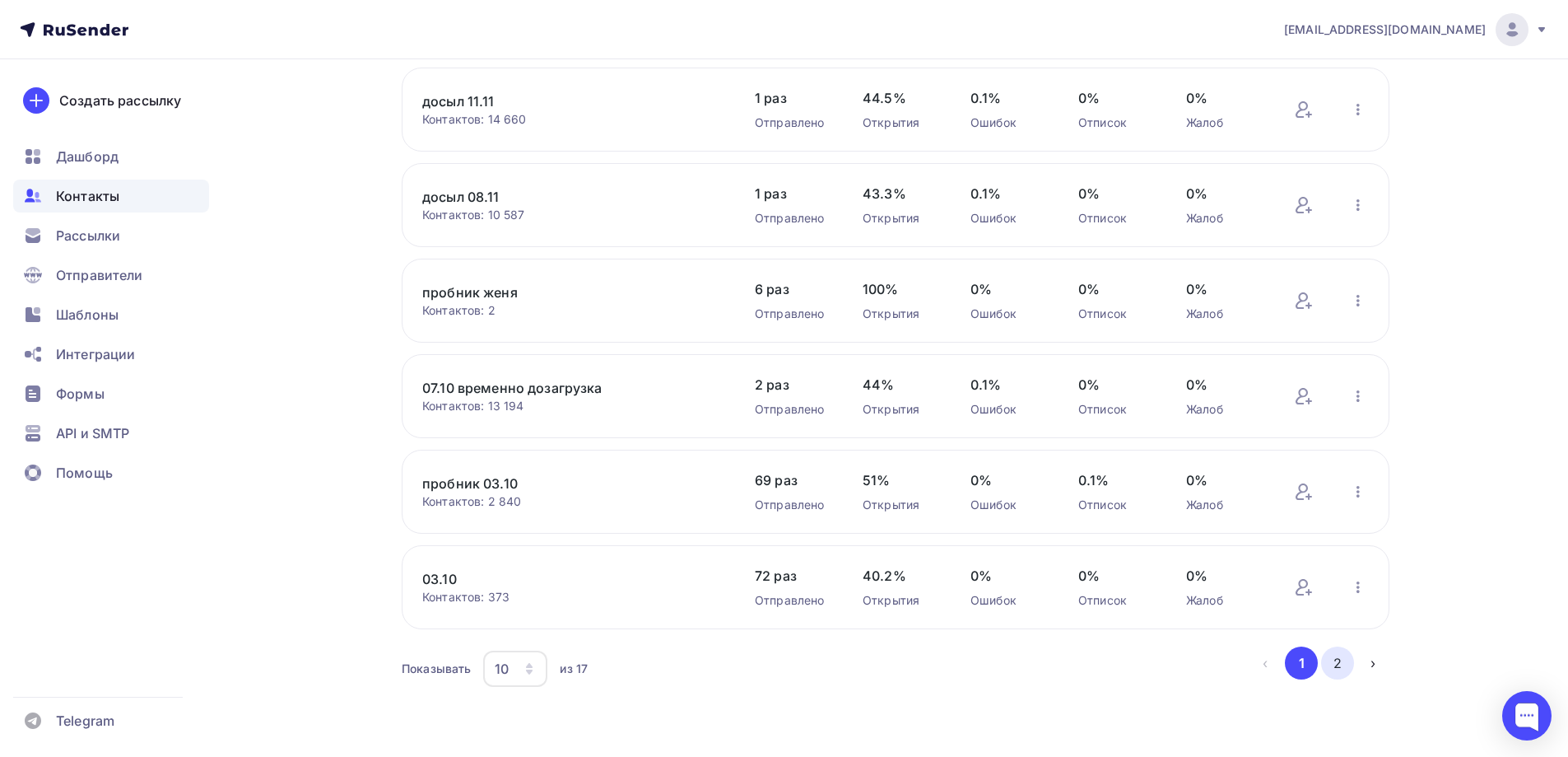
click at [1342, 665] on button "2" at bounding box center [1337, 663] width 33 height 33
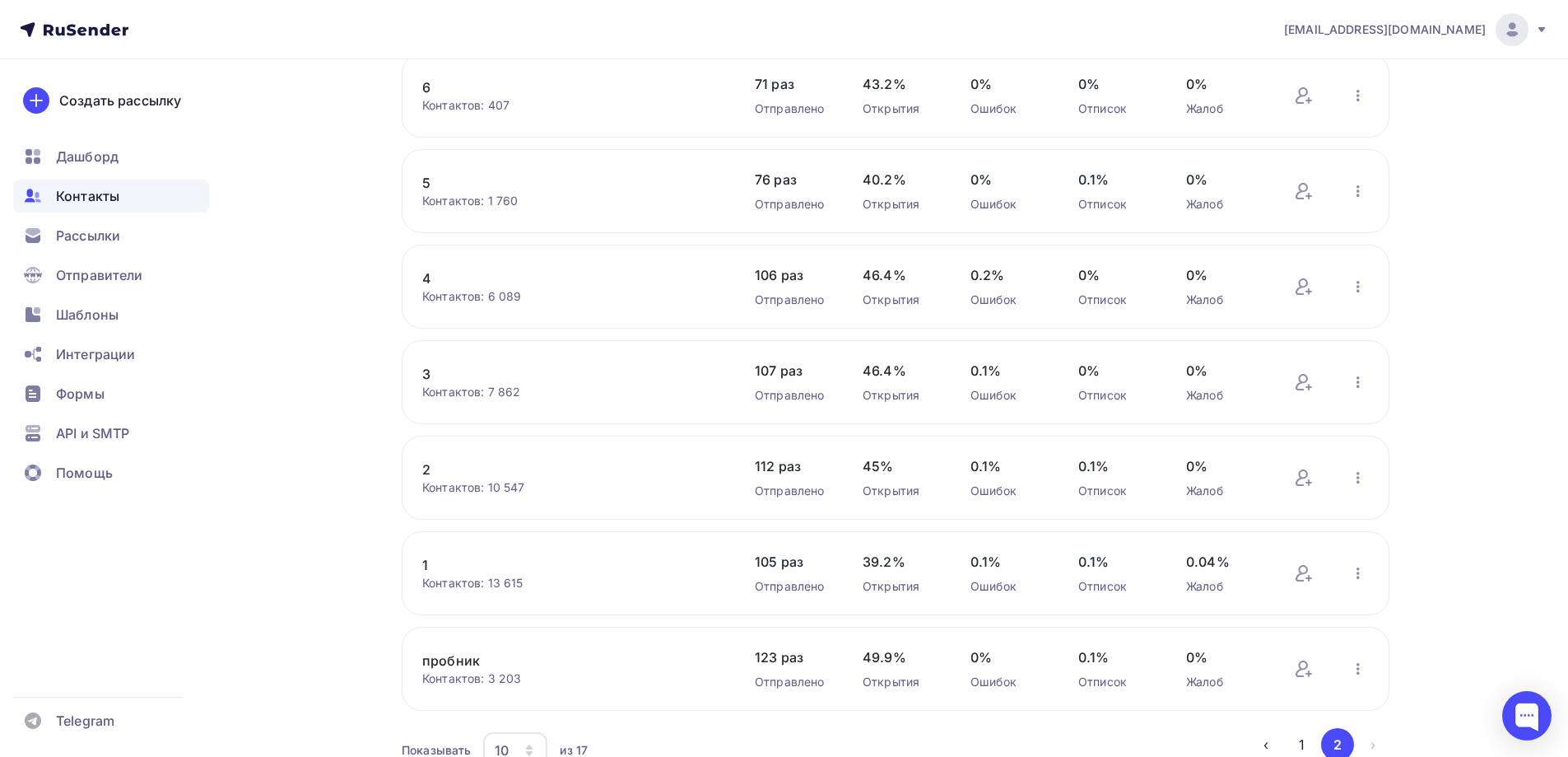
scroll to position [165, 0]
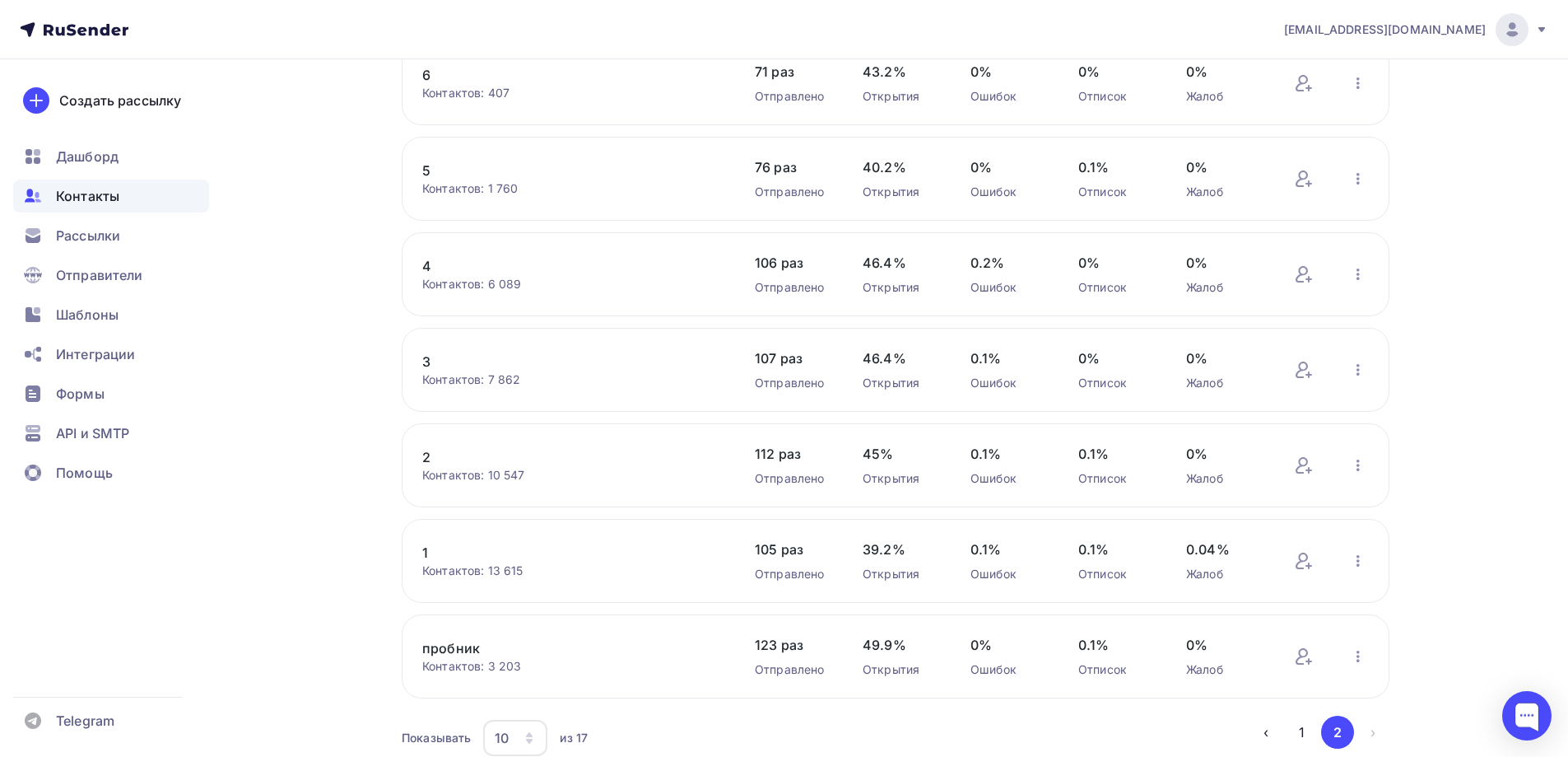
click at [422, 553] on div "1 Контактов: 13 615 Добавить контакты Переименовать список Скачать список Отпис…" at bounding box center [895, 561] width 988 height 84
click at [423, 553] on link "1" at bounding box center [562, 552] width 280 height 20
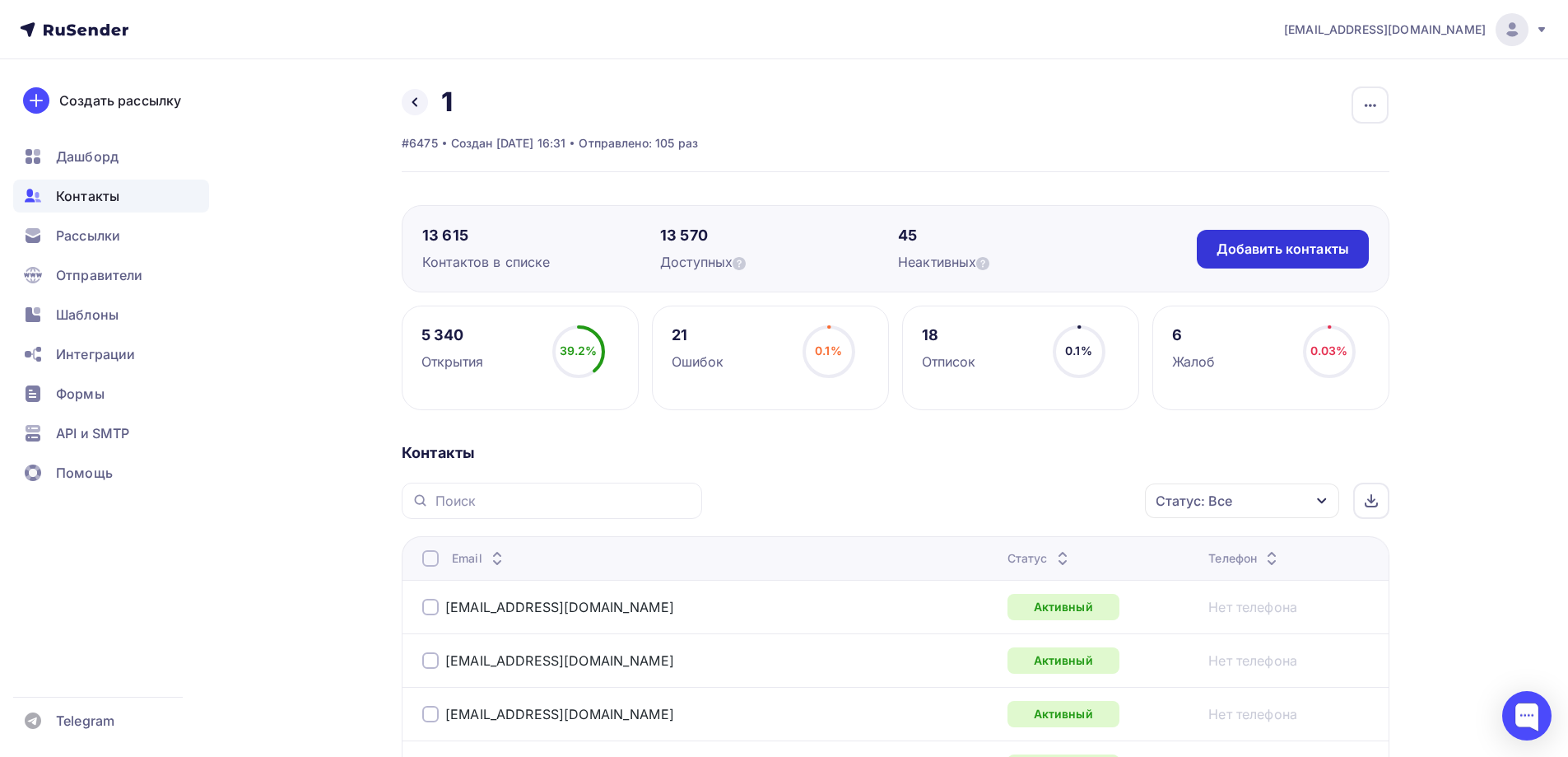
click at [1259, 251] on div "Добавить контакты" at bounding box center [1283, 249] width 133 height 19
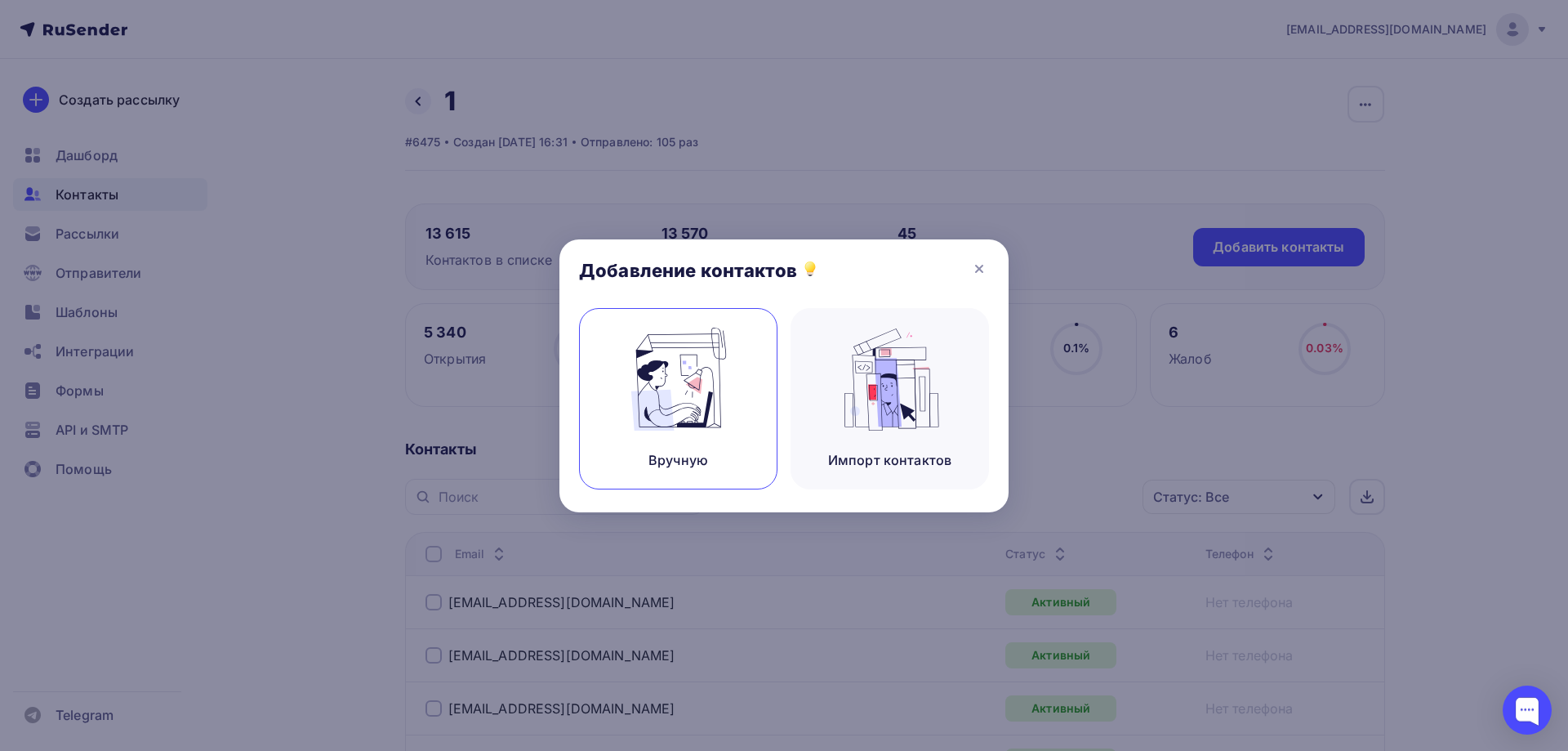
click at [691, 360] on img at bounding box center [678, 379] width 110 height 103
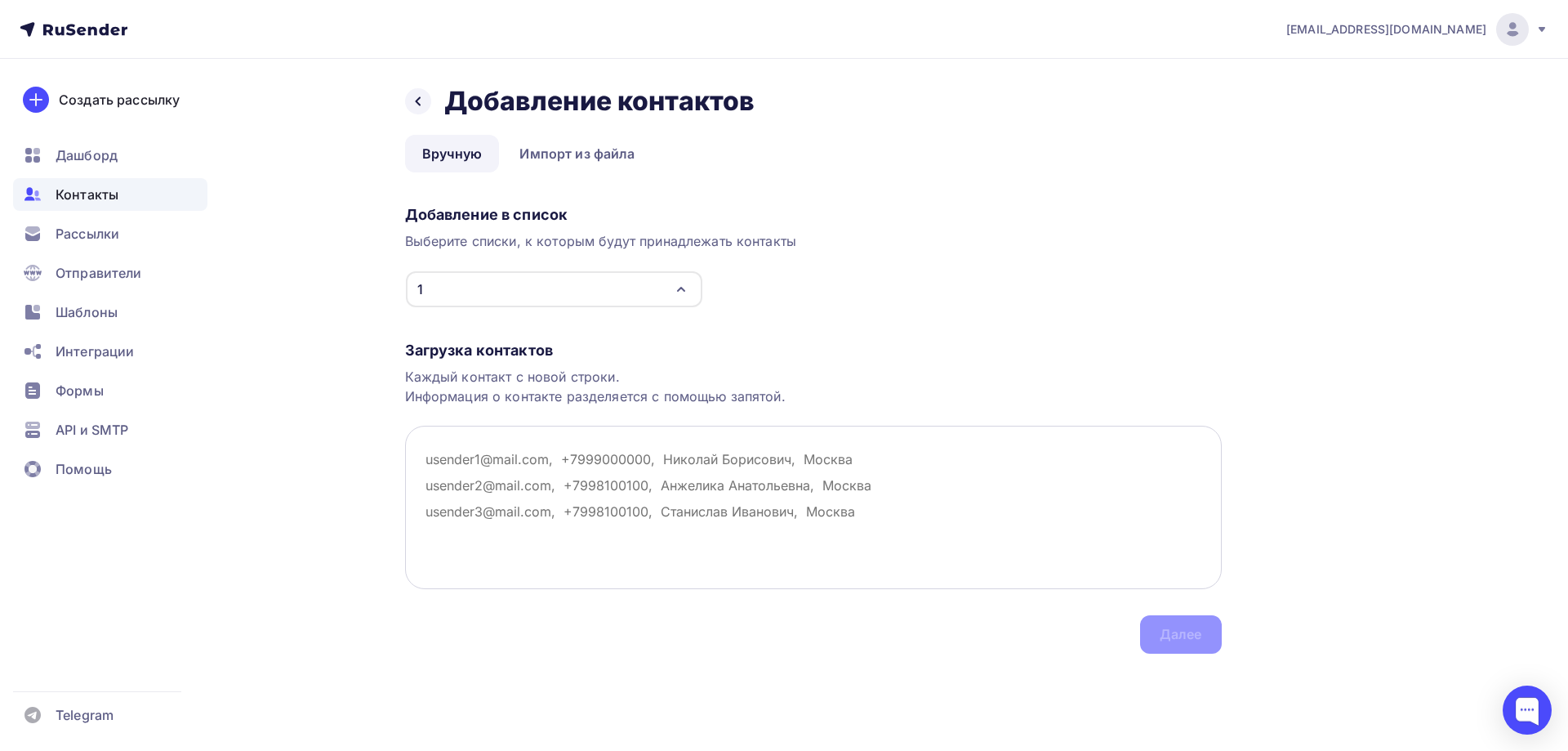
click at [447, 467] on textarea at bounding box center [813, 506] width 817 height 163
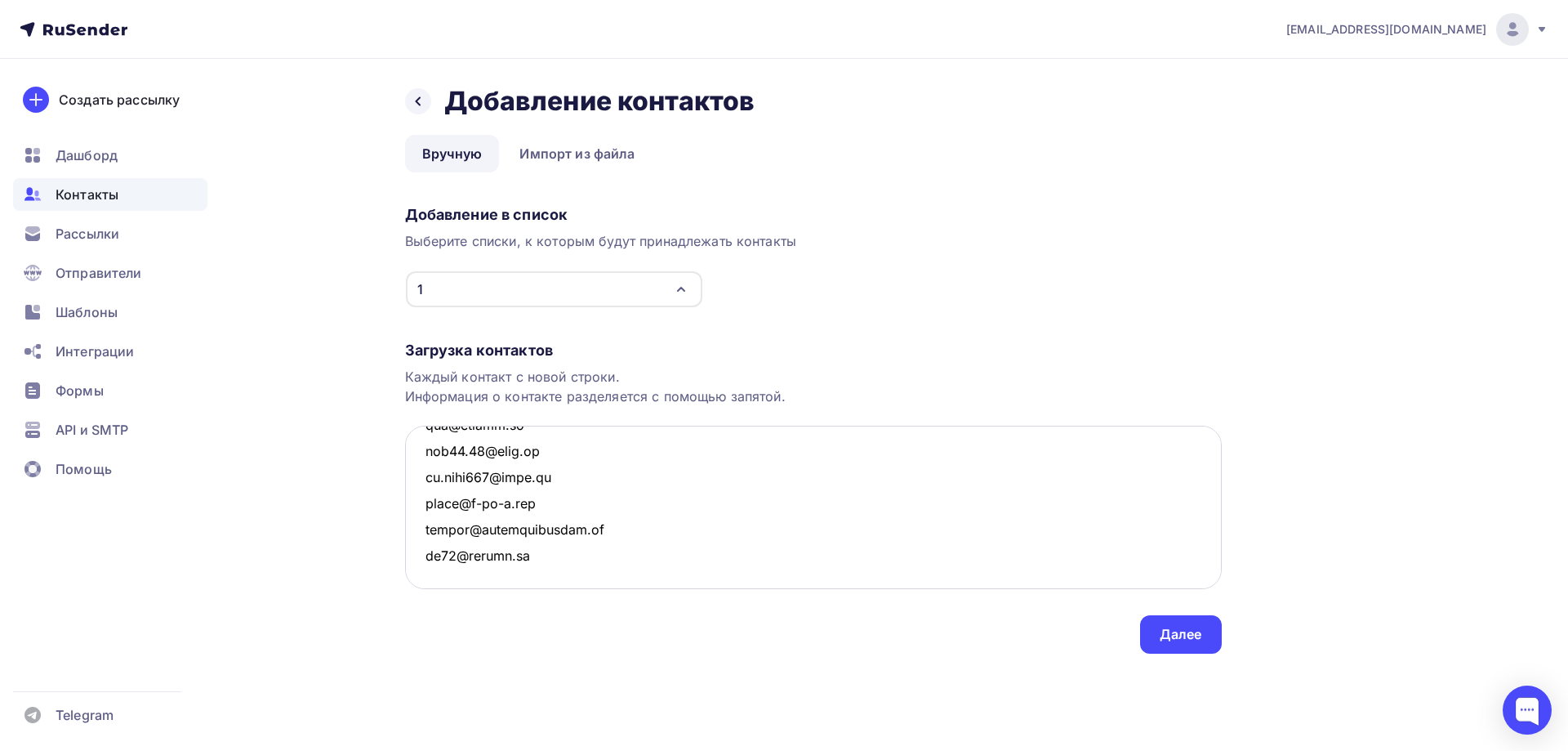
scroll to position [45256, 0]
type textarea "04@pp-rtk.ru 08@gidr1.ru 1004419@rambler.ru 111@uik-ek.ru 1140@mail.ru 115@2155…"
click at [1163, 633] on div "Далее" at bounding box center [1181, 634] width 42 height 19
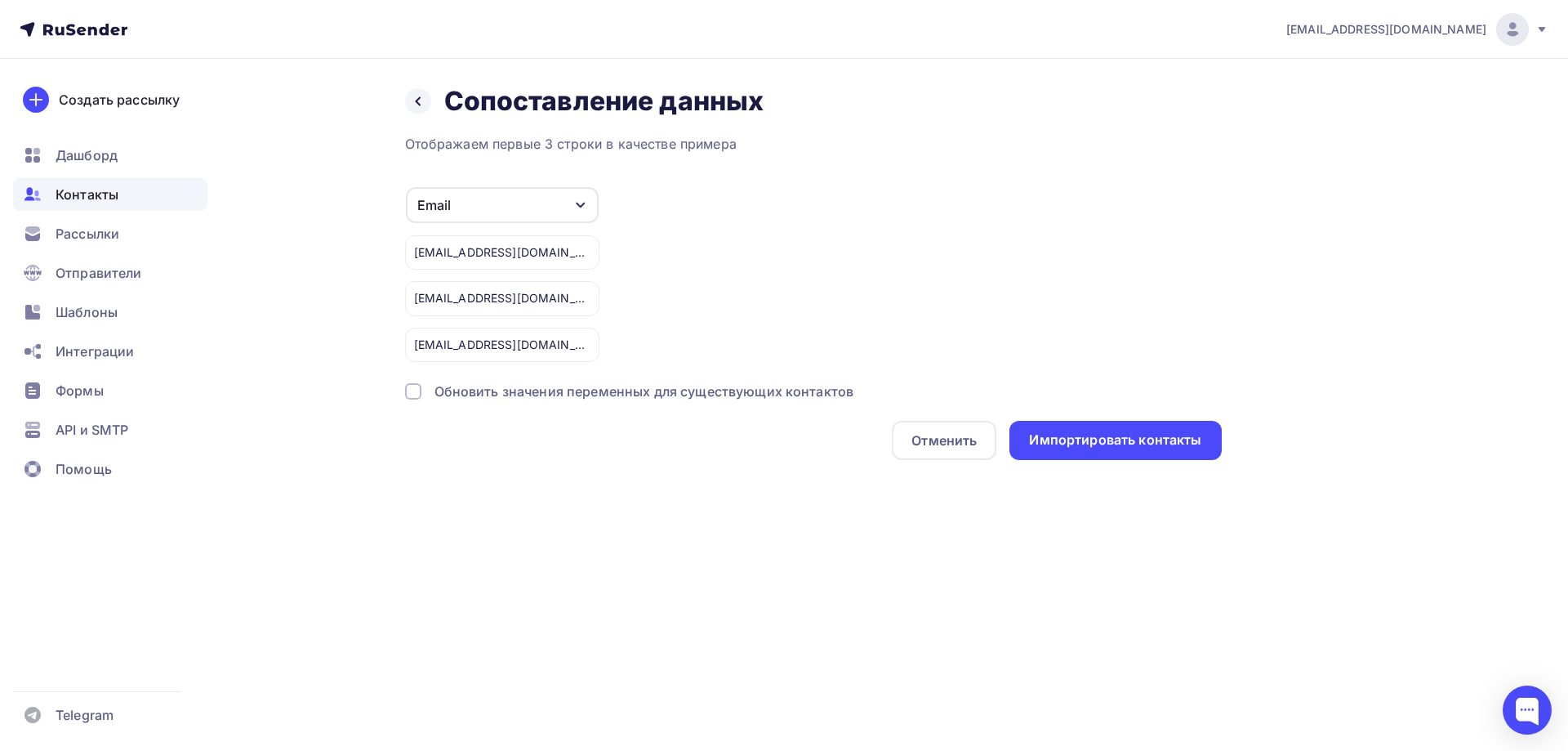
click at [418, 392] on div at bounding box center [413, 391] width 16 height 16
click at [1181, 422] on div "Импортировать контакты" at bounding box center [1115, 440] width 211 height 39
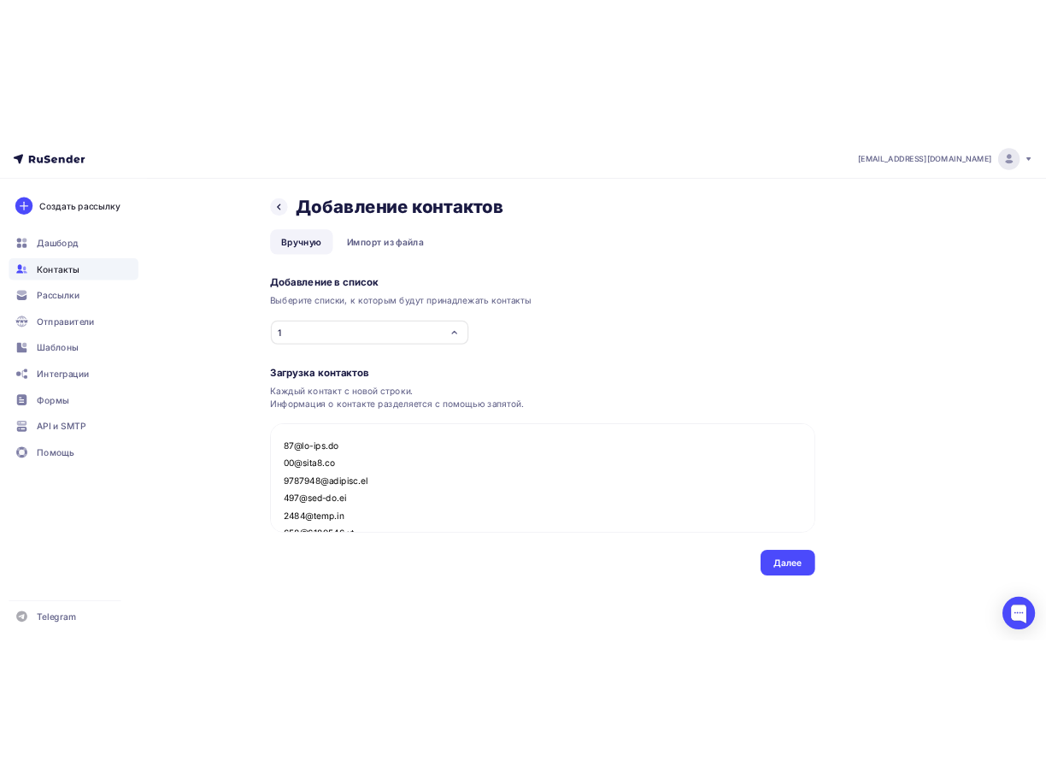
scroll to position [47365, 0]
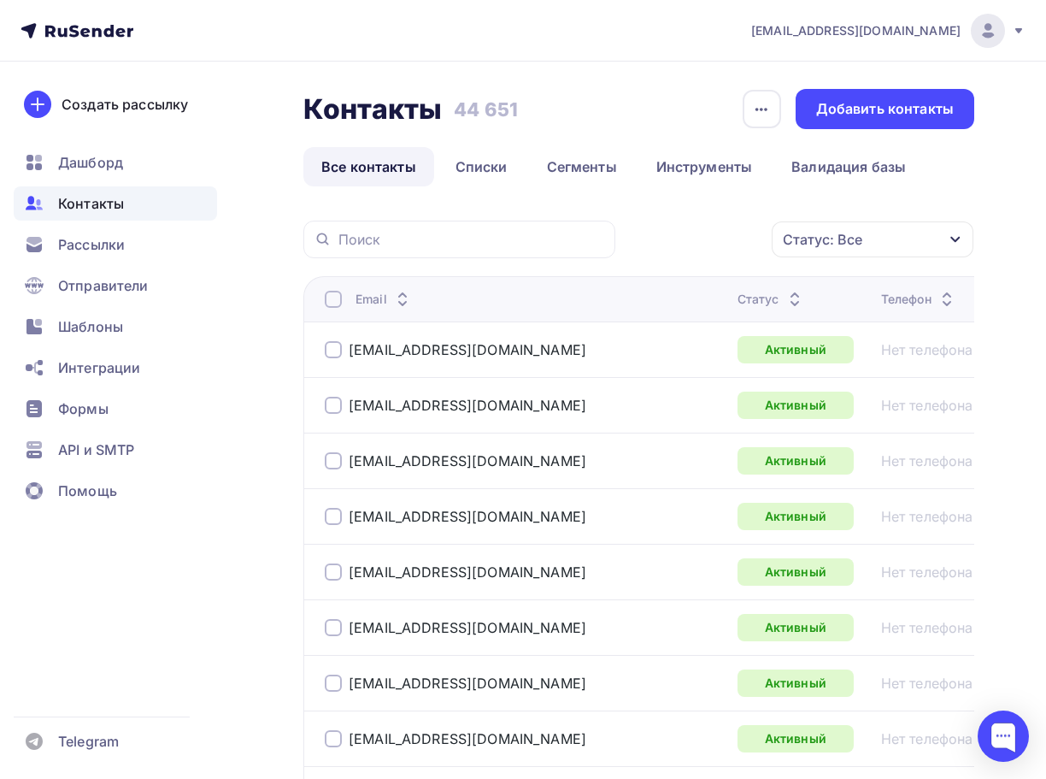
click at [1008, 30] on div "[EMAIL_ADDRESS][DOMAIN_NAME]" at bounding box center [888, 31] width 274 height 34
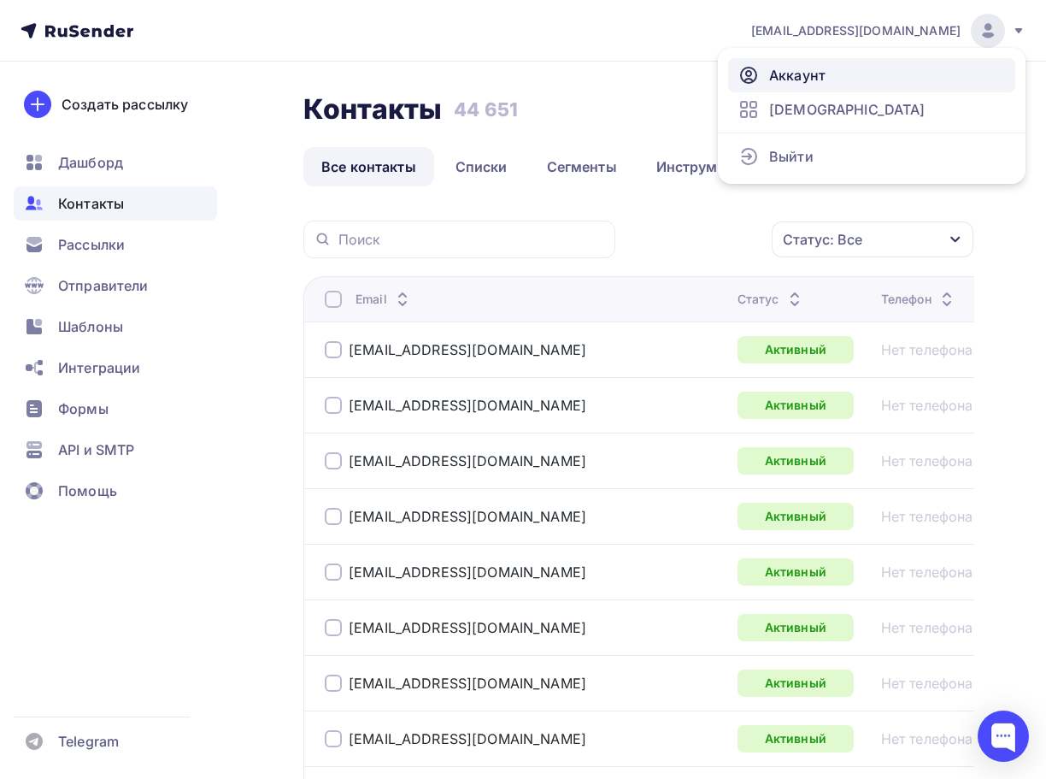
click at [735, 69] on link "Аккаунт" at bounding box center [871, 75] width 287 height 34
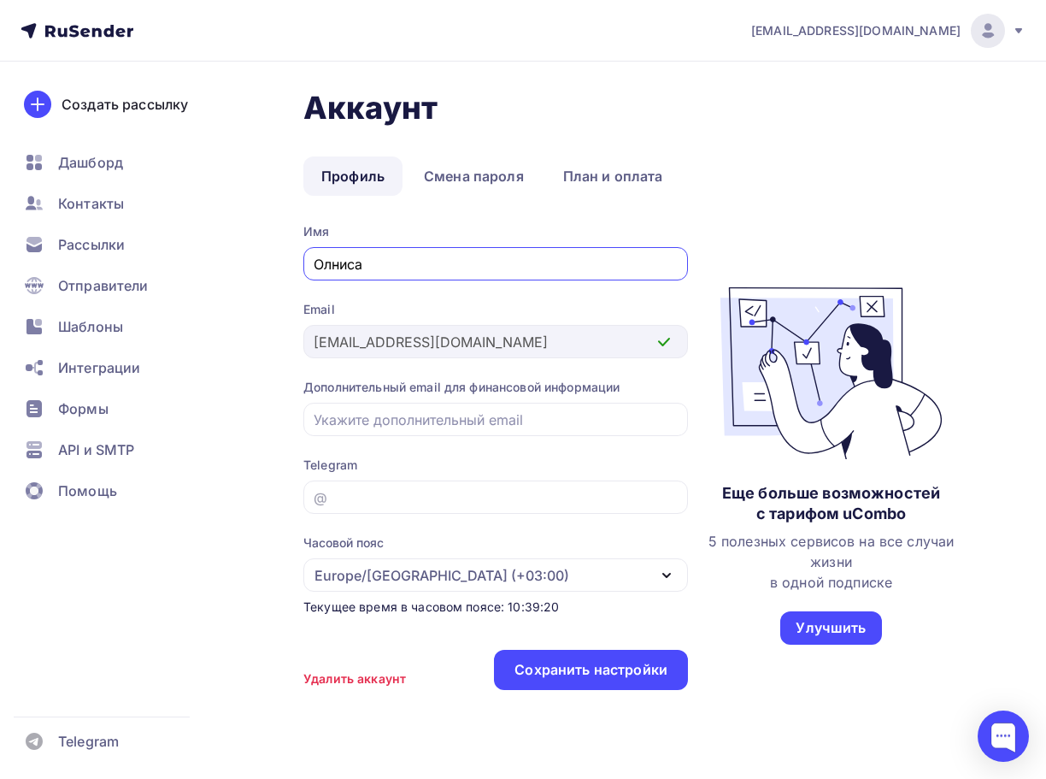
click at [89, 33] on icon at bounding box center [77, 31] width 113 height 21
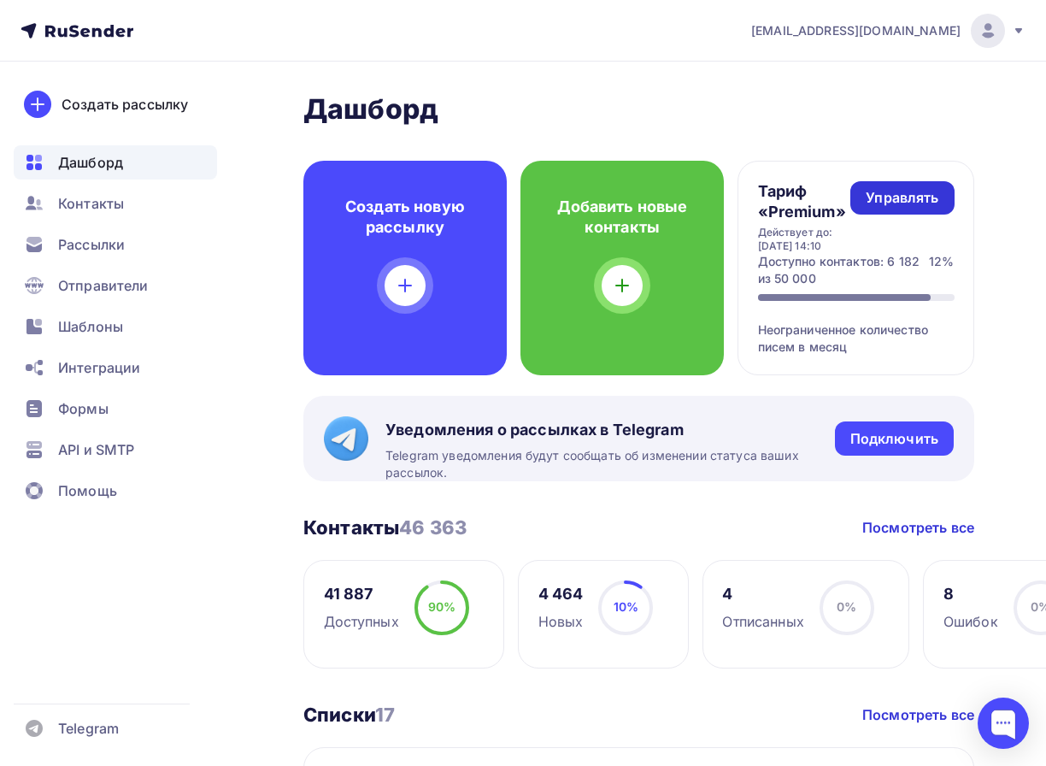
click at [926, 199] on div "Управлять" at bounding box center [902, 198] width 73 height 20
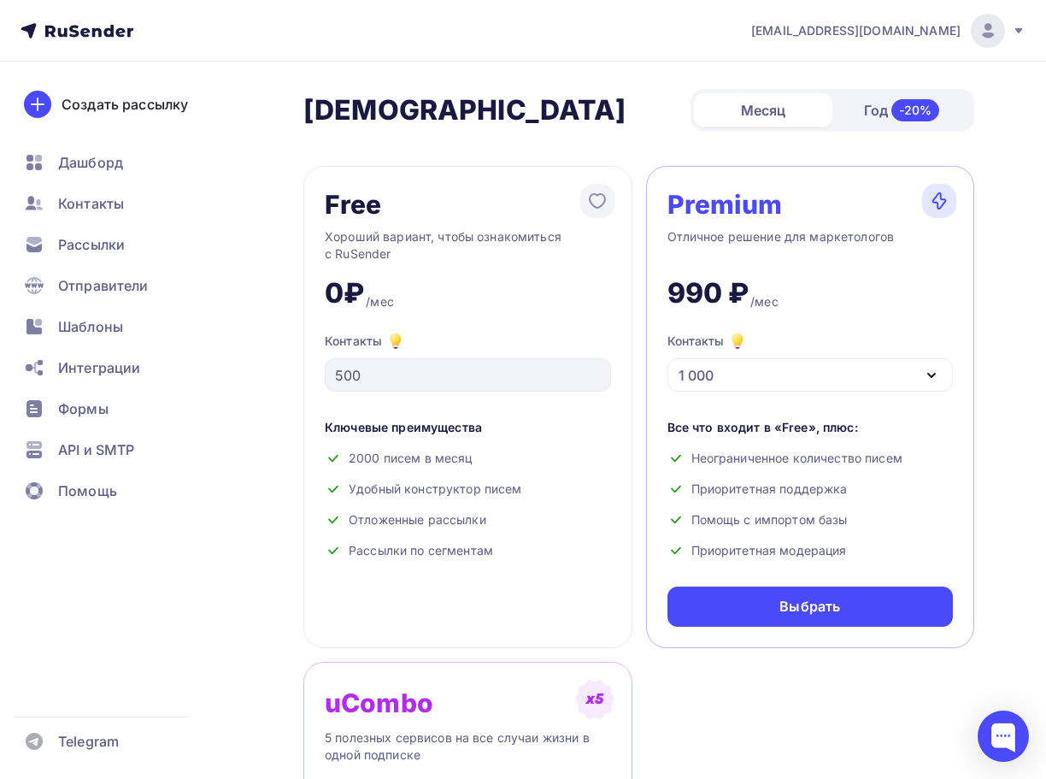
click at [92, 40] on icon at bounding box center [77, 31] width 113 height 21
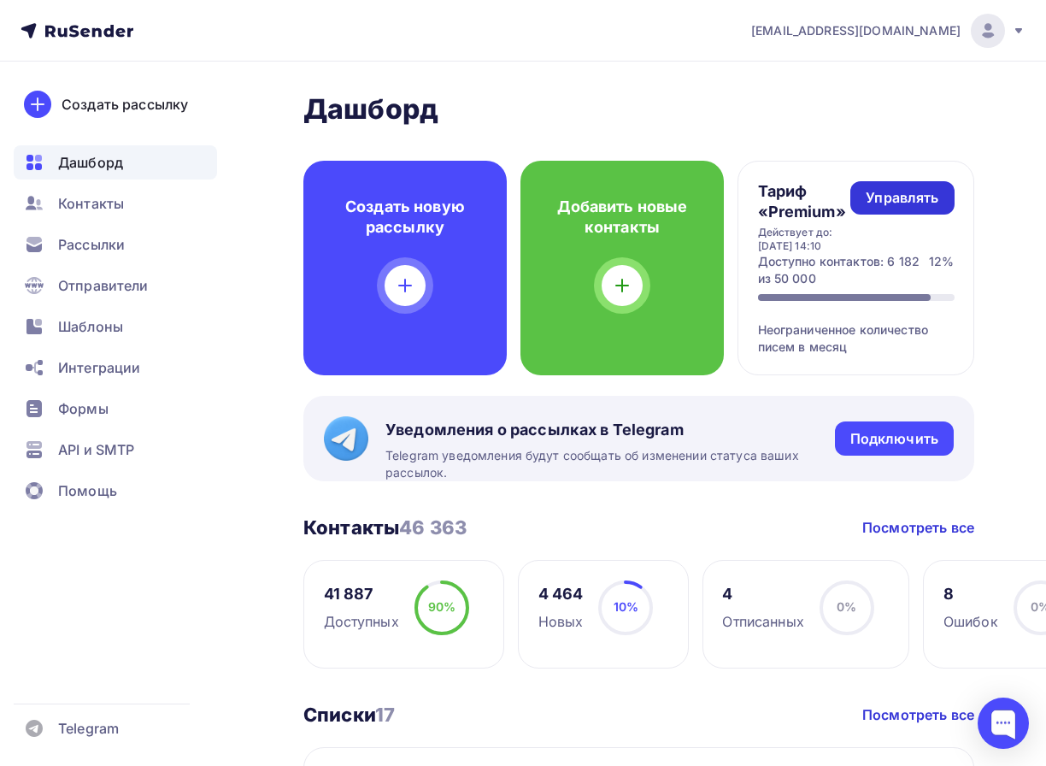
click at [944, 197] on link "Управлять" at bounding box center [902, 197] width 103 height 33
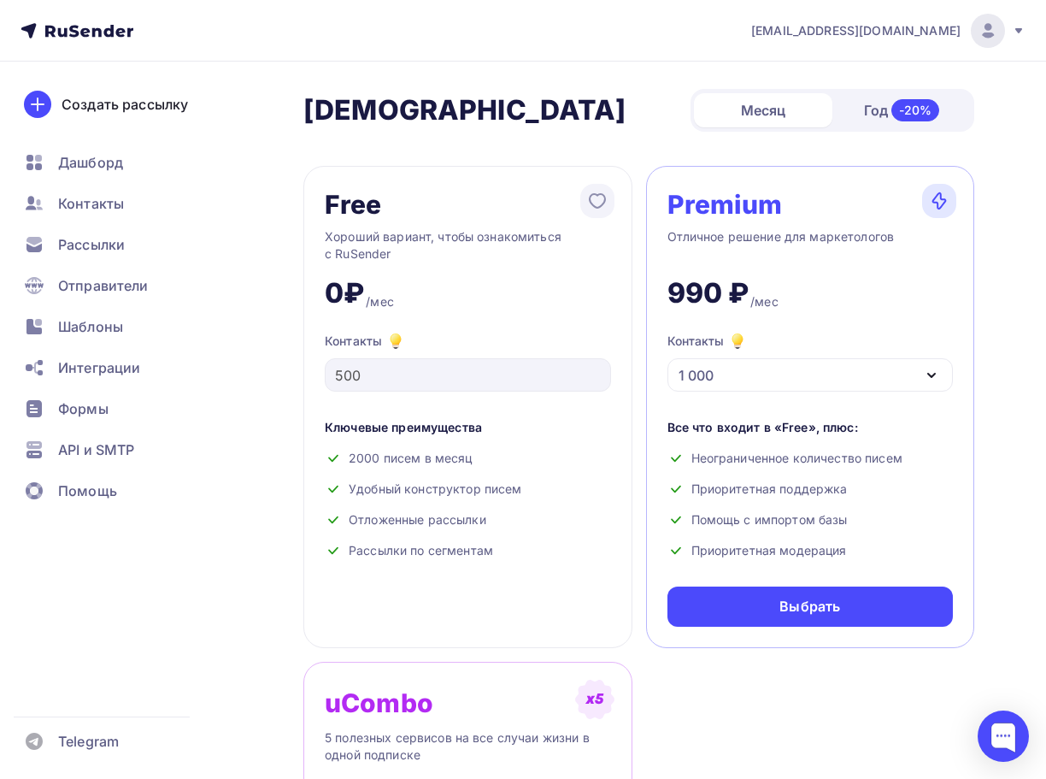
click at [802, 381] on div "1 000" at bounding box center [811, 374] width 286 height 33
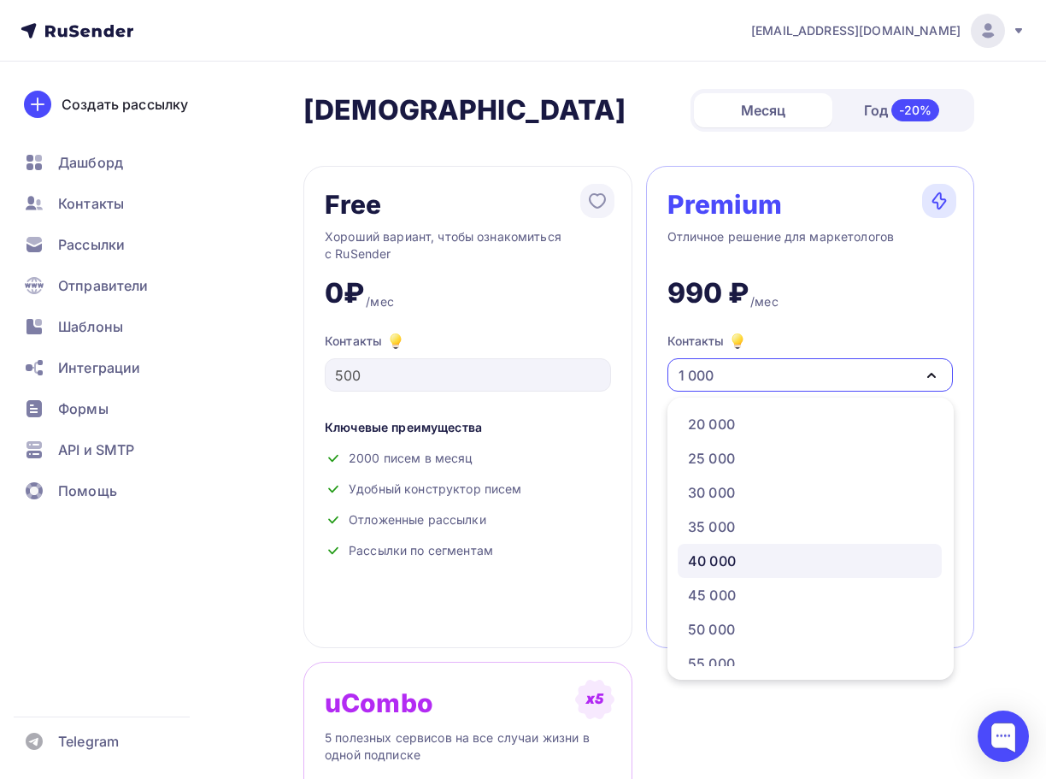
scroll to position [342, 0]
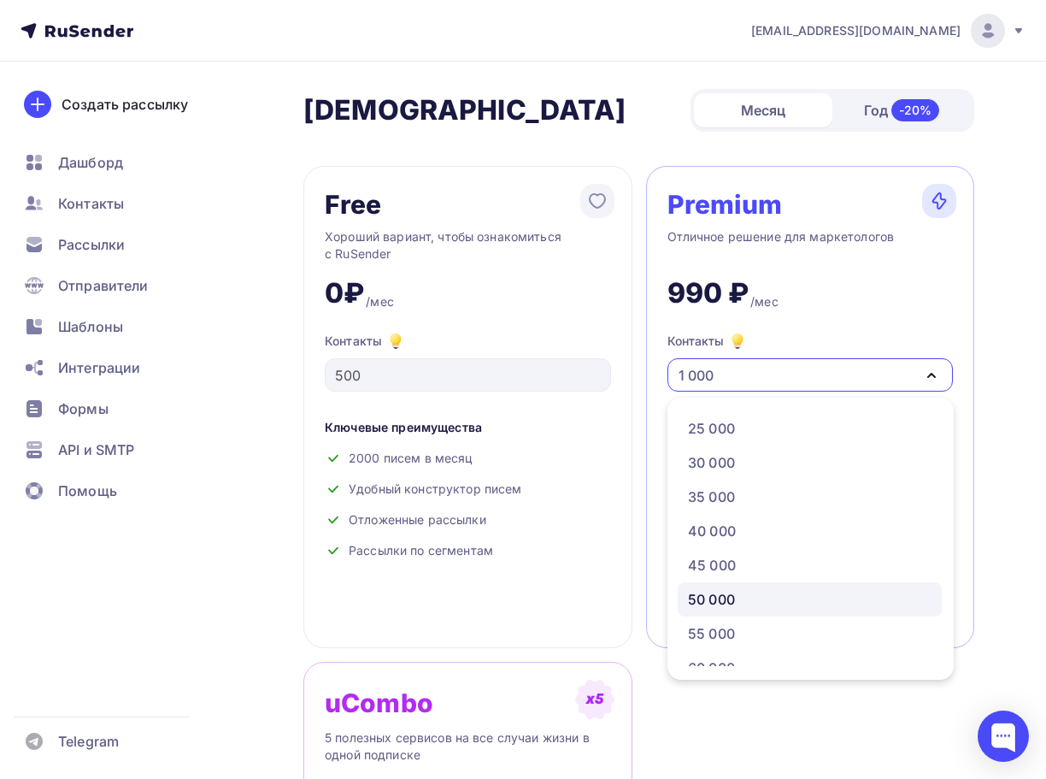
click at [730, 604] on div "50 000" at bounding box center [711, 599] width 47 height 21
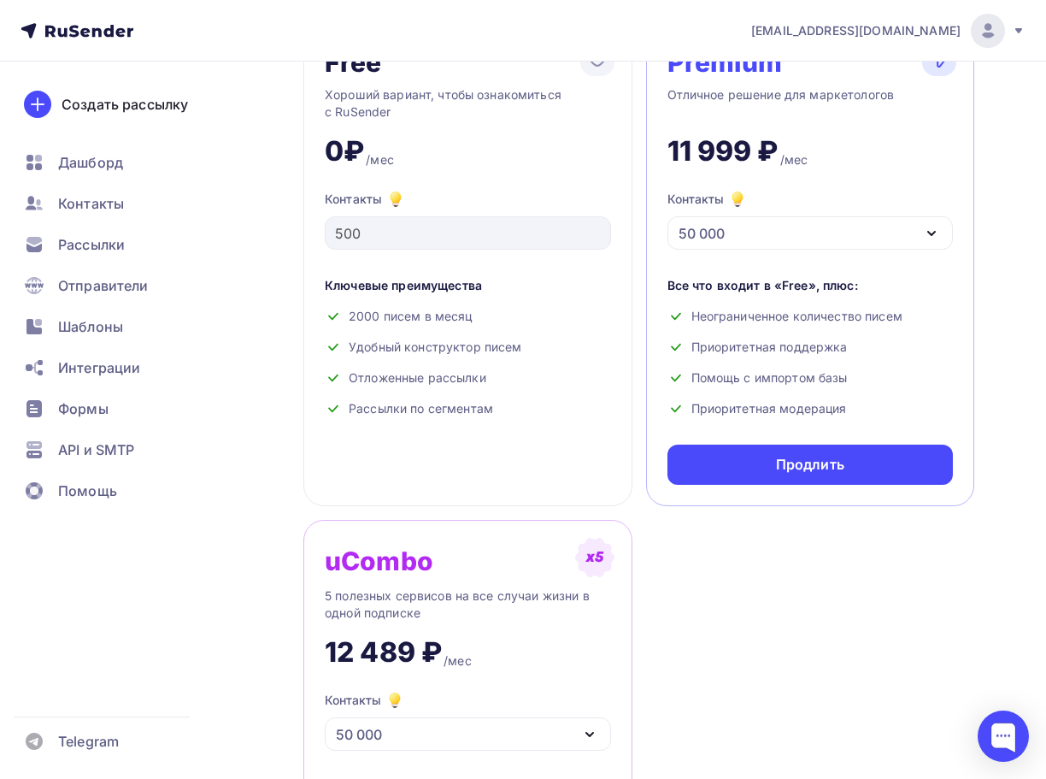
scroll to position [0, 0]
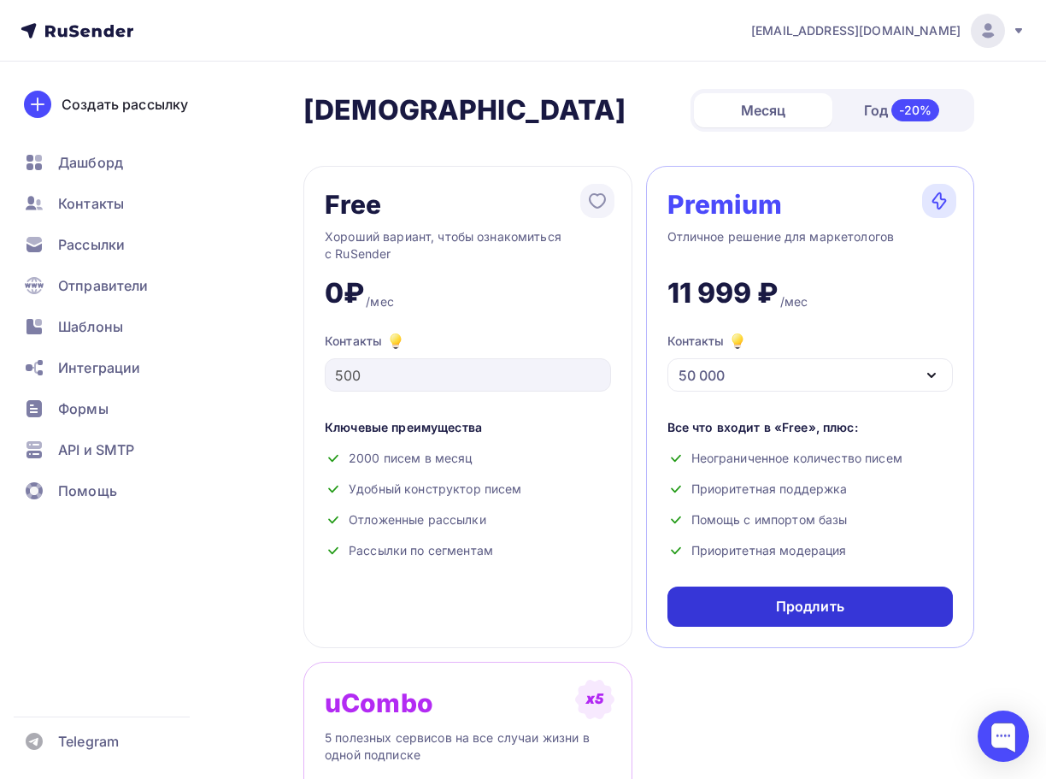
click at [893, 601] on div "Продлить" at bounding box center [811, 606] width 286 height 40
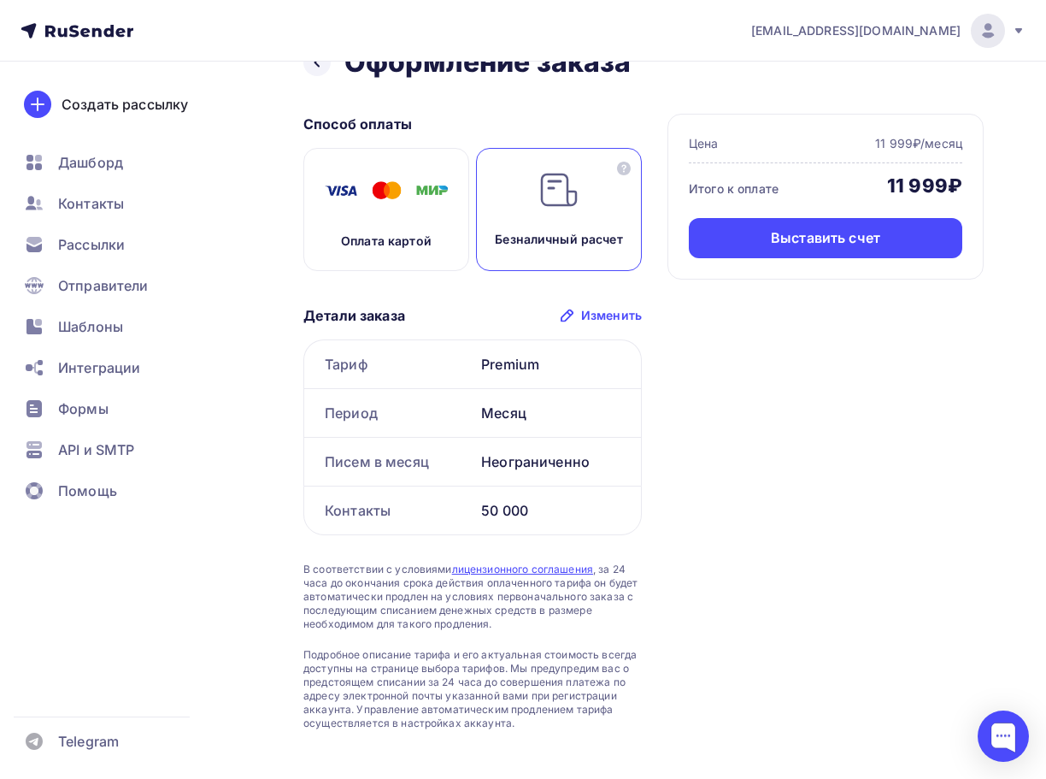
scroll to position [63, 0]
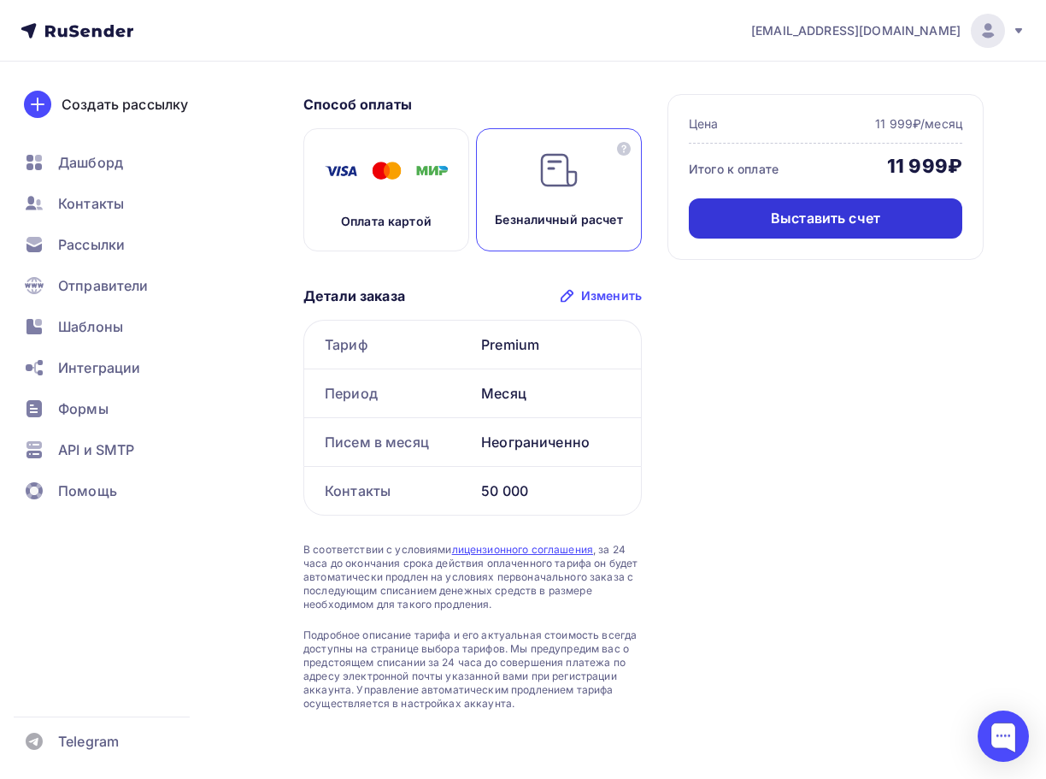
click at [820, 219] on div "Выставить счет" at bounding box center [825, 219] width 109 height 20
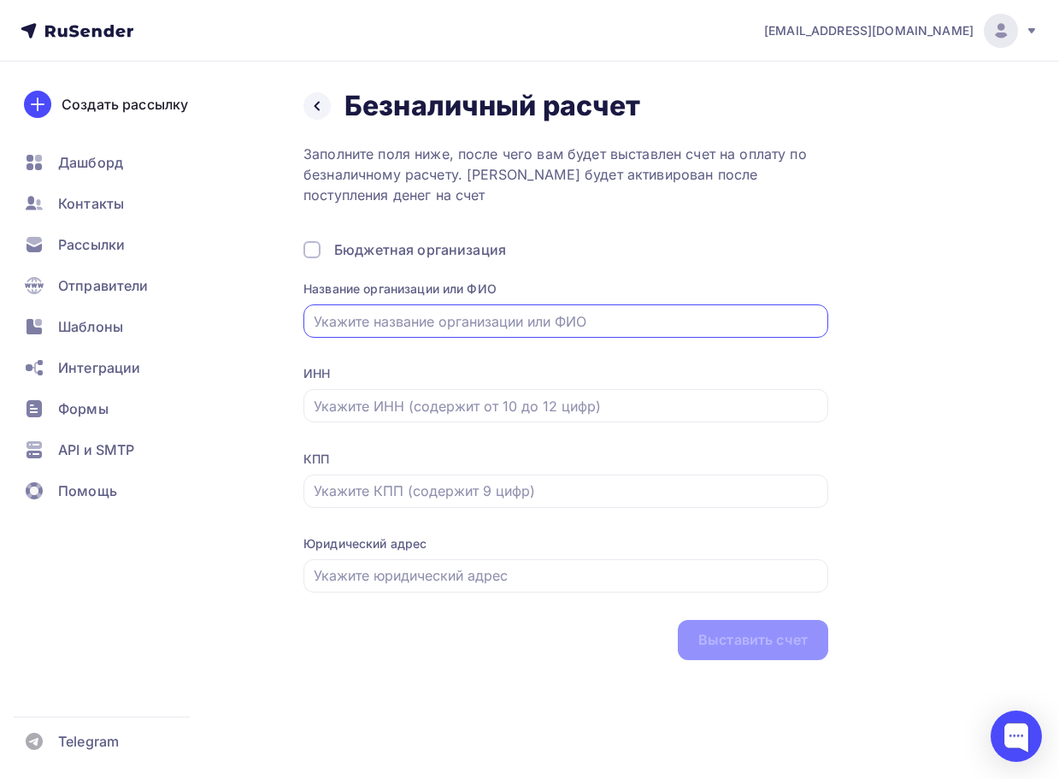
click at [474, 319] on input "text" at bounding box center [566, 321] width 505 height 21
type input "ООО "ОЛНИСА+""
click at [445, 394] on div at bounding box center [566, 405] width 525 height 33
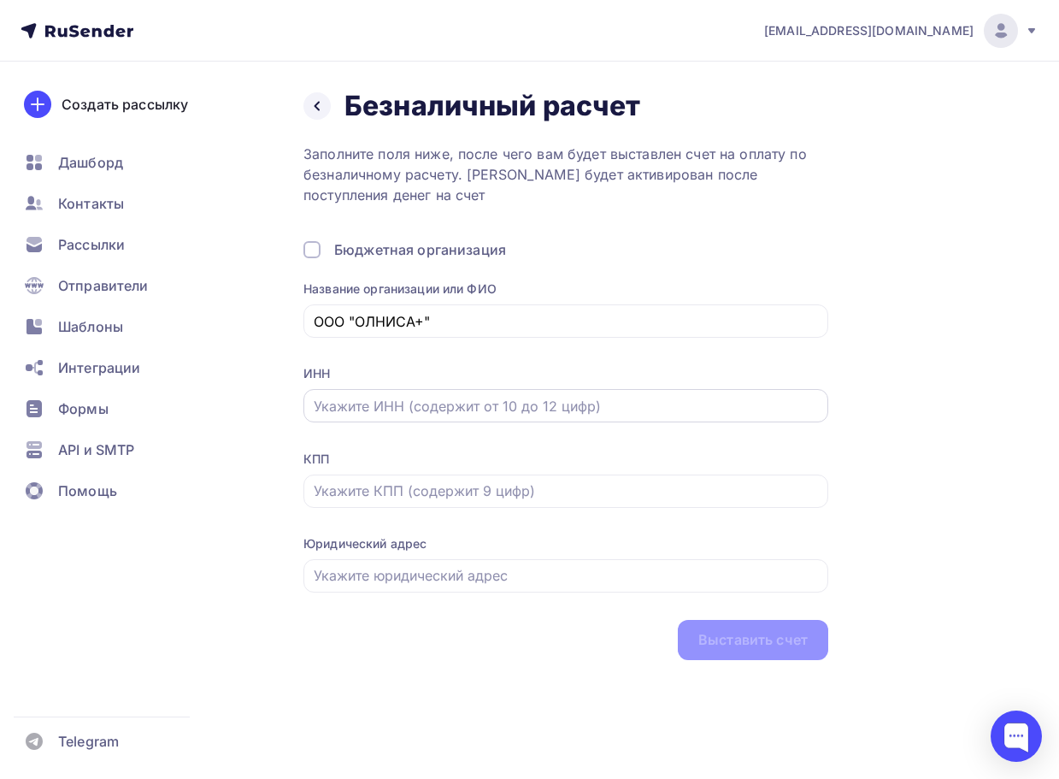
click at [444, 404] on input "text" at bounding box center [566, 406] width 505 height 21
click at [443, 323] on input "ООО "ОЛНИСА+"" at bounding box center [566, 321] width 505 height 21
click at [429, 400] on input "text" at bounding box center [566, 406] width 505 height 21
type input "7807220039"
click at [430, 494] on input "text" at bounding box center [566, 490] width 505 height 21
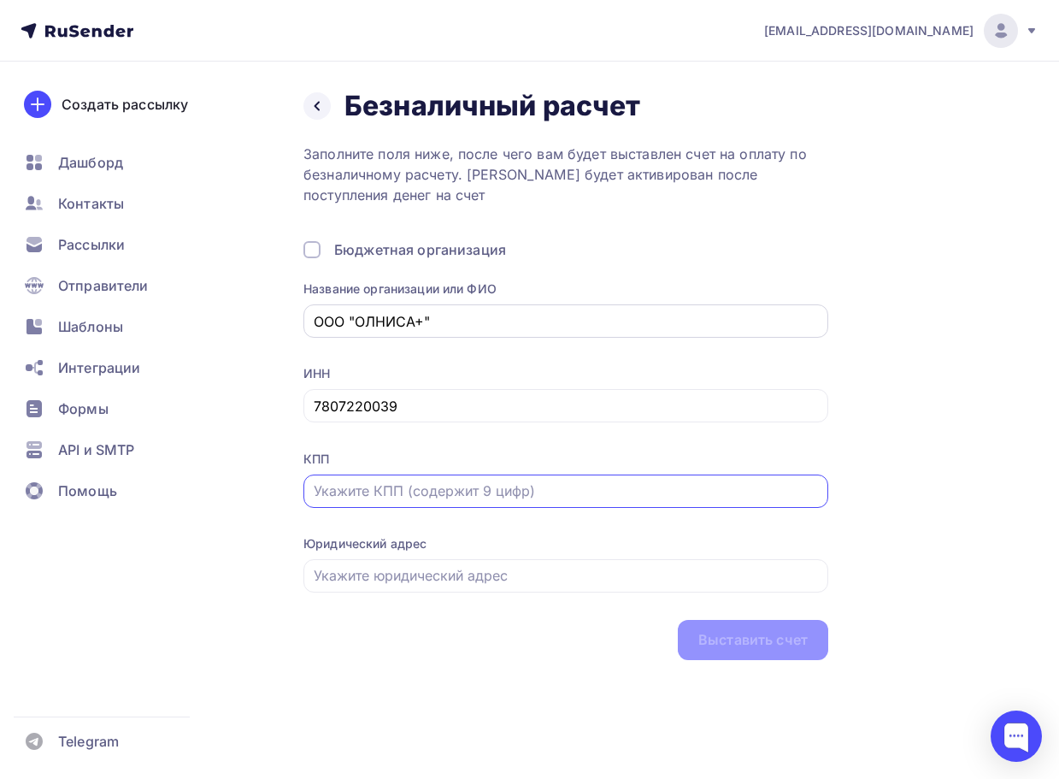
click at [395, 309] on div "ООО "ОЛНИСА+"" at bounding box center [566, 320] width 525 height 33
click at [398, 322] on input "ООО "ОЛНИСА+"" at bounding box center [566, 321] width 505 height 21
drag, startPoint x: 452, startPoint y: 321, endPoint x: 58, endPoint y: 308, distance: 394.4
click at [58, 308] on div "info@klemma.com.ru Аккаунт Тарифы Выйти Создать рассылку Дашборд Контакты Рассы…" at bounding box center [529, 364] width 1059 height 728
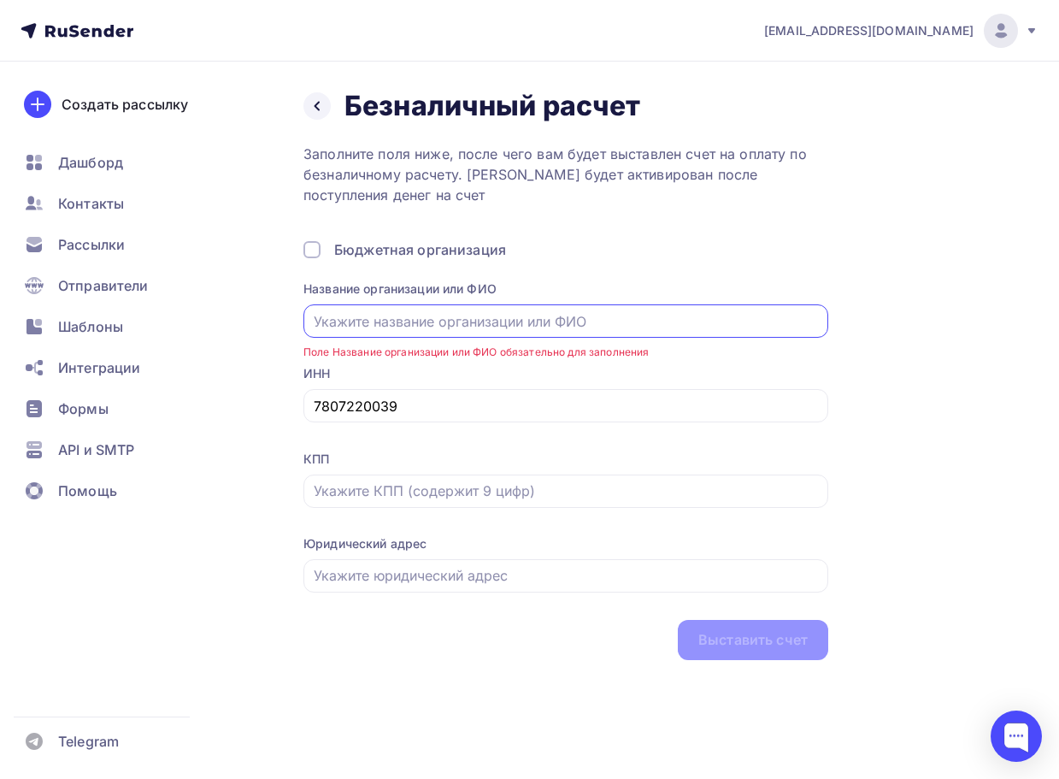
click at [410, 329] on input "text" at bounding box center [566, 321] width 505 height 21
type input "ИП Кротов Александр Валерьевич"
click at [442, 409] on input "7807220039" at bounding box center [566, 406] width 505 height 21
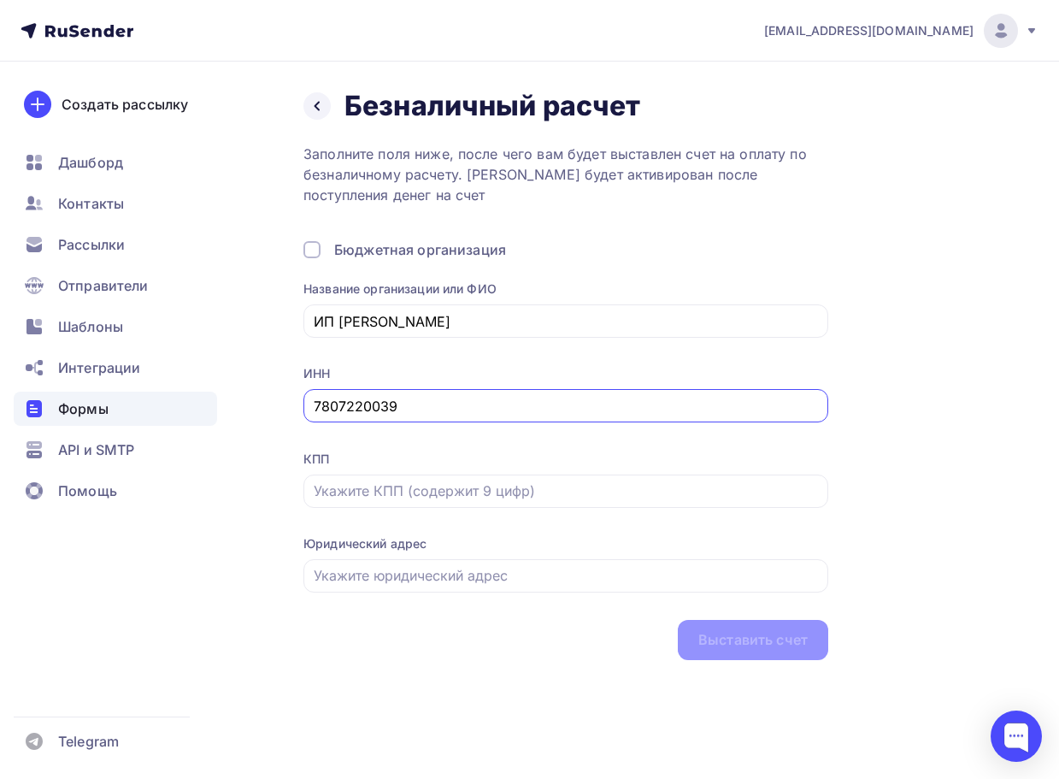
drag, startPoint x: 353, startPoint y: 410, endPoint x: 44, endPoint y: 406, distance: 308.7
click at [45, 406] on div "info@klemma.com.ru Аккаунт Тарифы Выйти Создать рассылку Дашборд Контакты Рассы…" at bounding box center [529, 364] width 1059 height 728
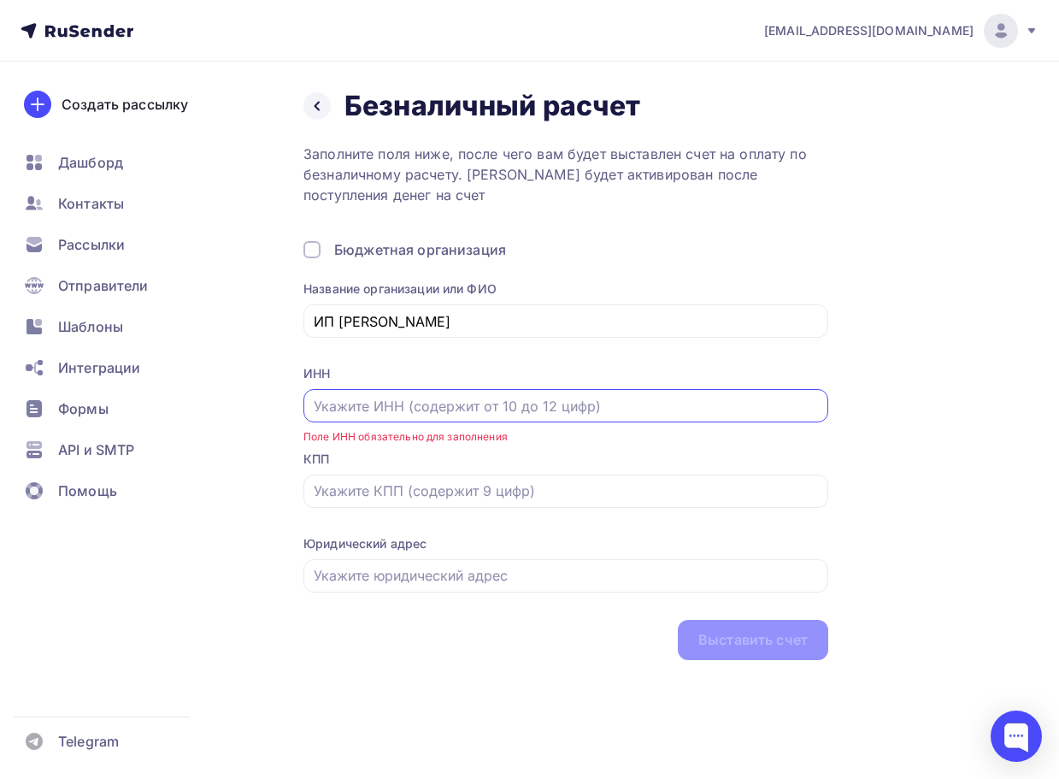
click at [349, 407] on input "text" at bounding box center [566, 406] width 505 height 21
type input "784802232902"
click at [417, 489] on input "text" at bounding box center [566, 490] width 505 height 21
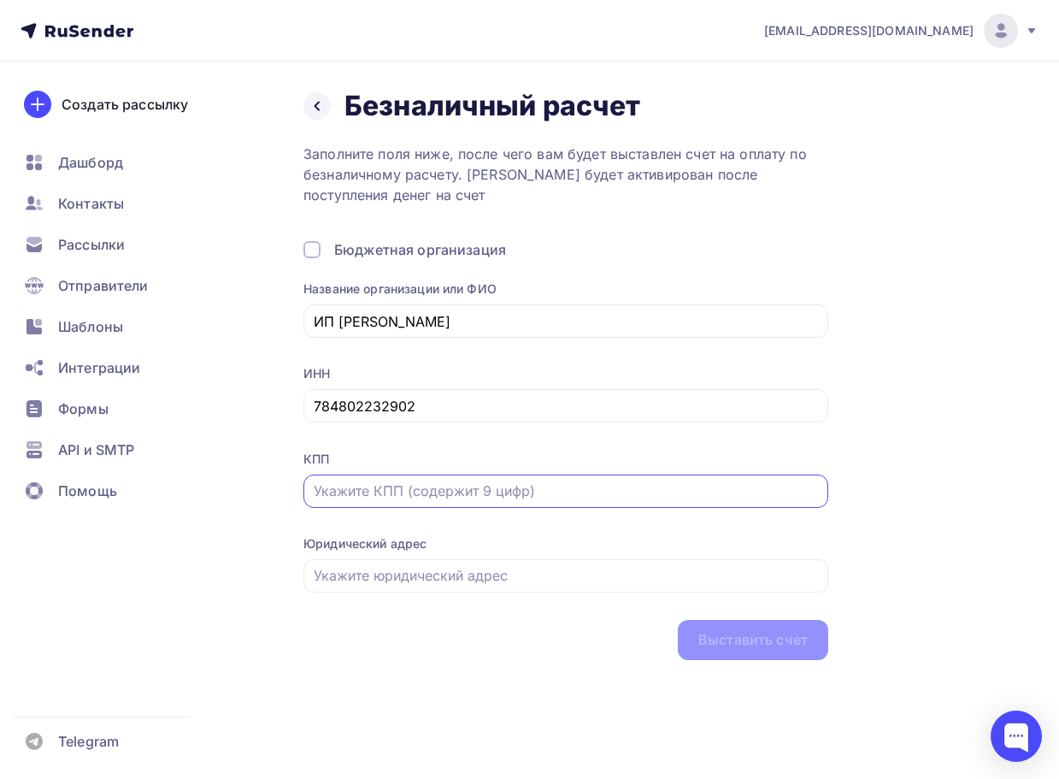
type input "00000000"
click at [428, 571] on input "text" at bounding box center [566, 575] width 505 height 21
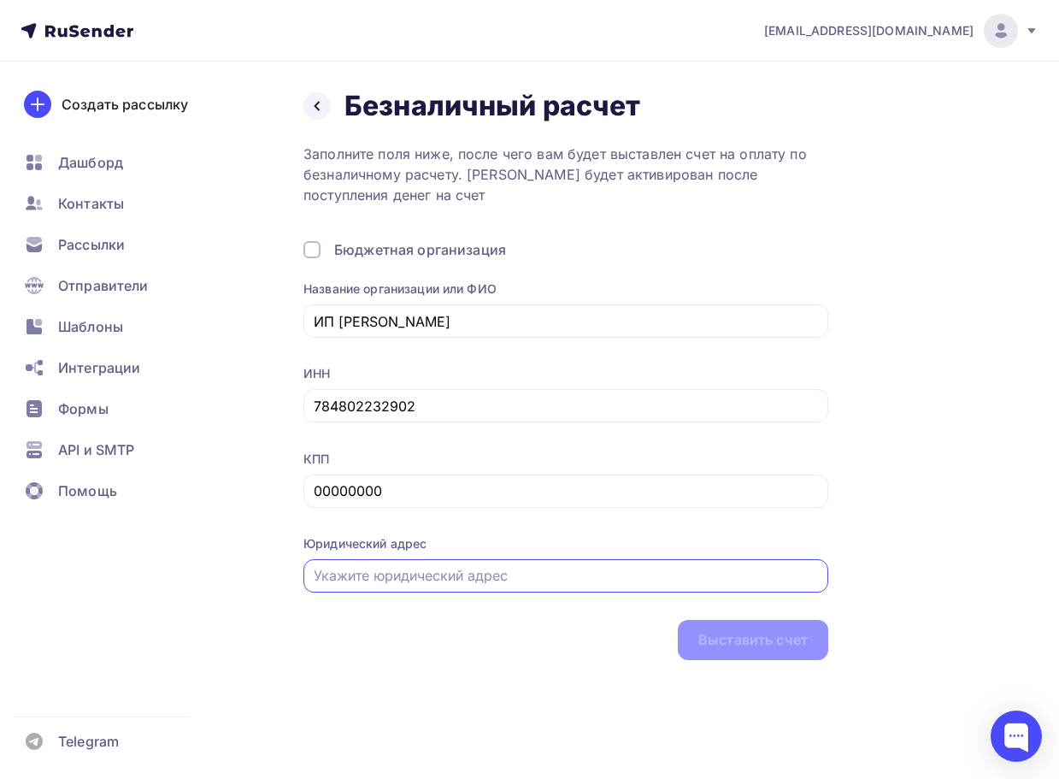
type input "СПБ, ул. Ленсовета, д. 90, кв. 200"
click at [760, 648] on div "Выставить счет" at bounding box center [752, 640] width 109 height 20
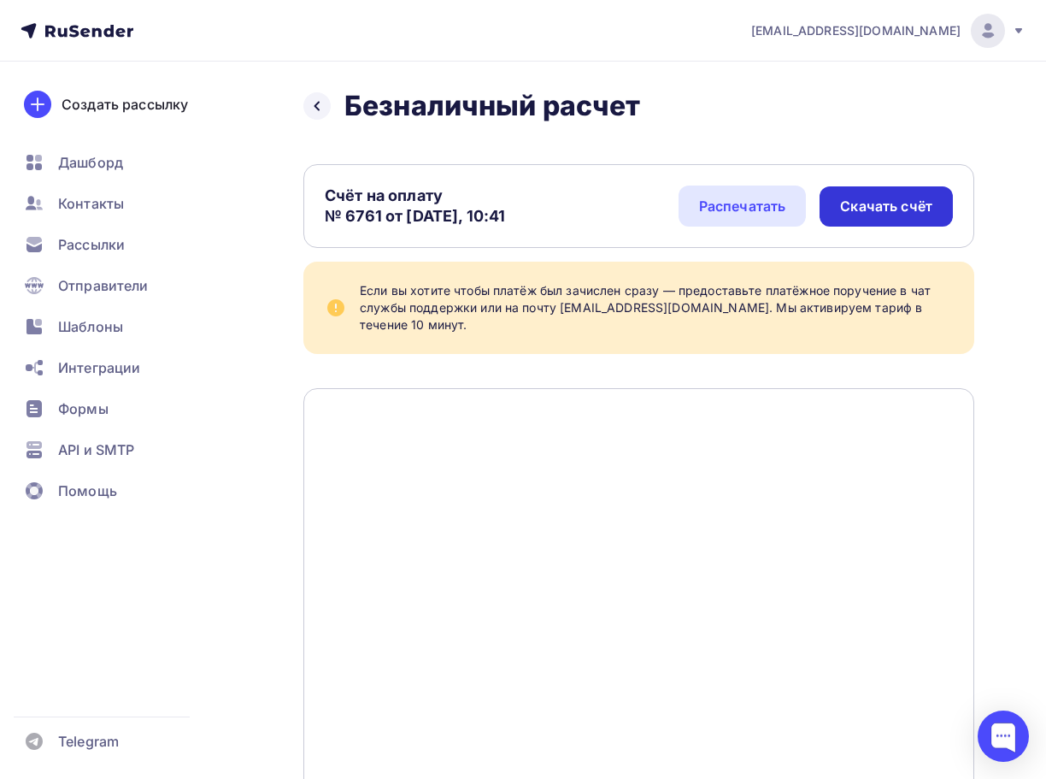
click at [916, 198] on div "Скачать счёт" at bounding box center [886, 207] width 92 height 20
click at [499, 64] on div "Назад Безналичный расчет Безналичный расчет Счёт на оплату № 6761 от Сегодня, 1…" at bounding box center [523, 516] width 1046 height 908
click at [85, 46] on nav "info@klemma.com.ru Аккаунт Тарифы Выйти Создать рассылку Дашборд Контакты Рассы…" at bounding box center [523, 31] width 1046 height 62
click at [84, 35] on icon at bounding box center [84, 31] width 9 height 9
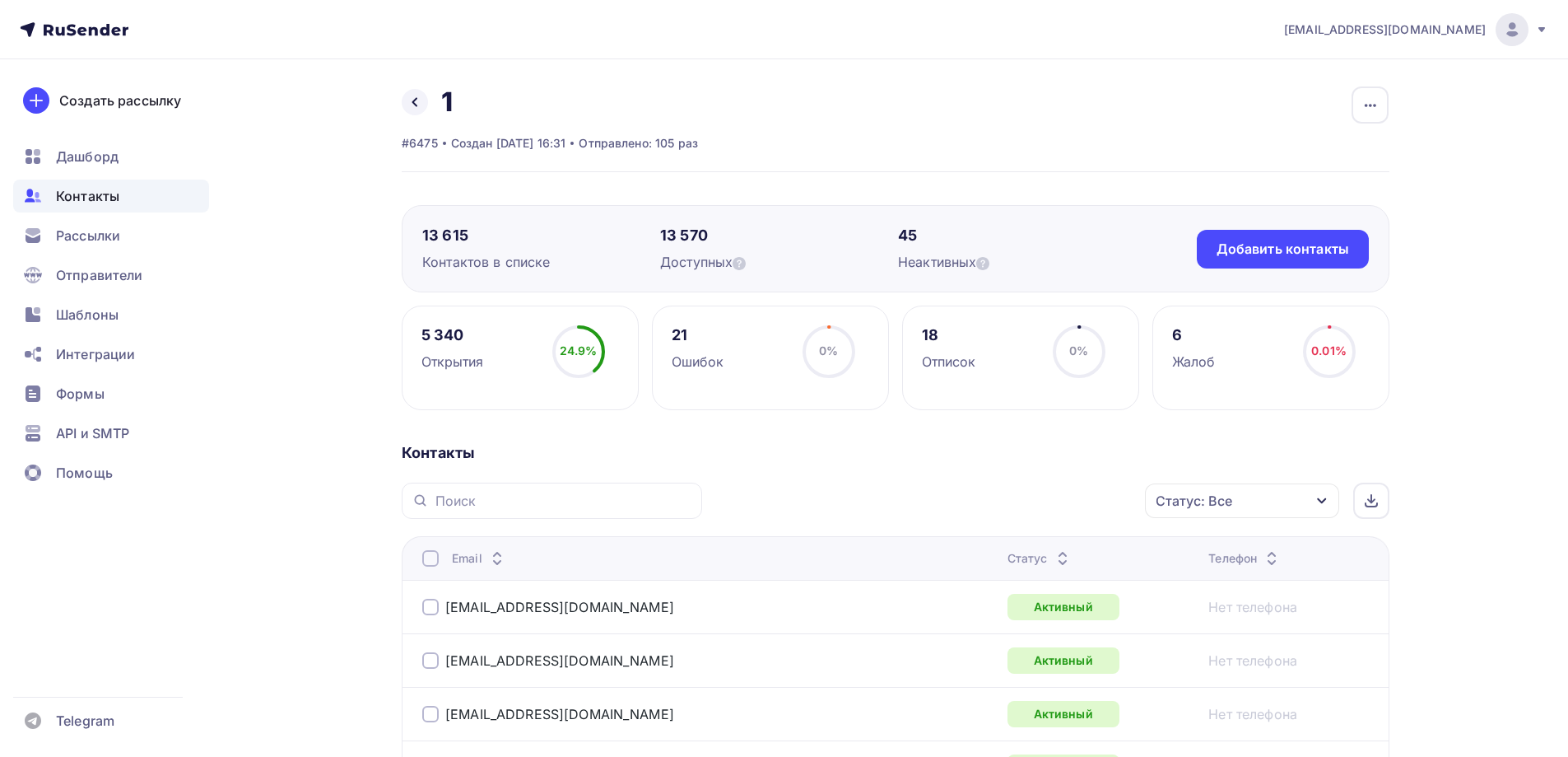
click at [60, 22] on icon at bounding box center [74, 30] width 109 height 20
